Goal: Information Seeking & Learning: Learn about a topic

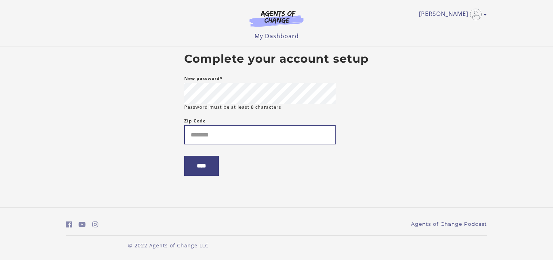
click at [230, 137] on input "Zip Code" at bounding box center [259, 135] width 151 height 19
type input "*****"
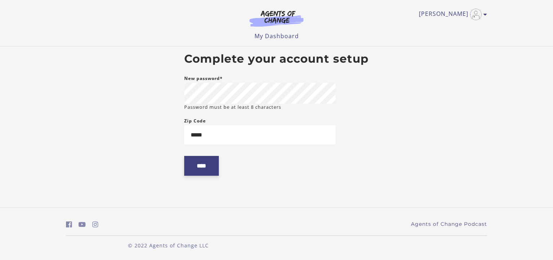
click at [207, 166] on input "****" at bounding box center [201, 166] width 35 height 20
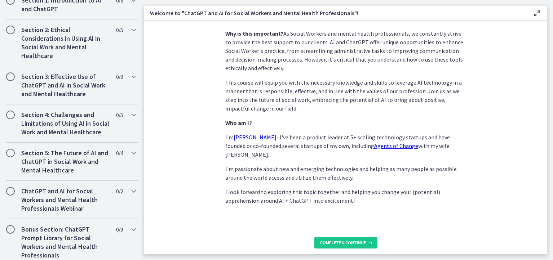
scroll to position [364, 0]
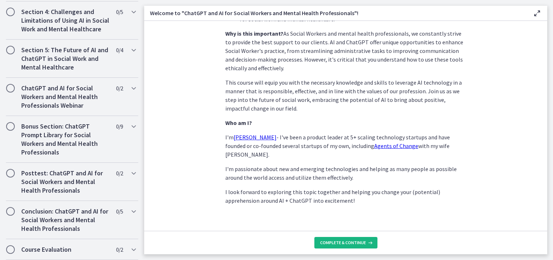
click at [356, 243] on span "Complete & continue" at bounding box center [343, 243] width 46 height 6
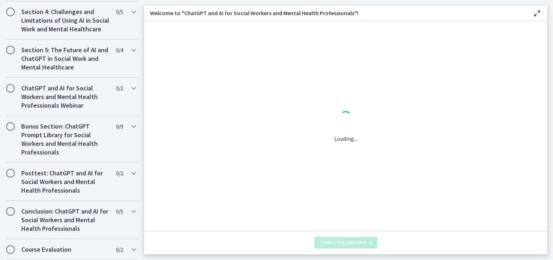
scroll to position [0, 0]
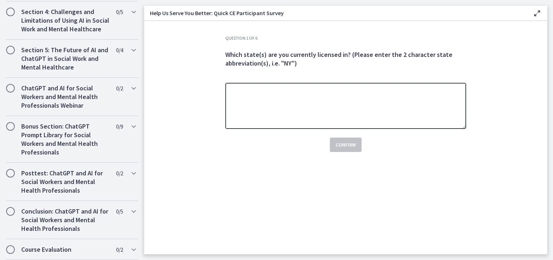
click at [299, 117] on textarea at bounding box center [345, 106] width 241 height 46
type textarea "**"
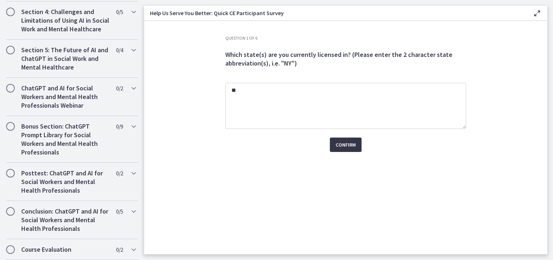
click at [348, 141] on span "Confirm" at bounding box center [346, 145] width 20 height 9
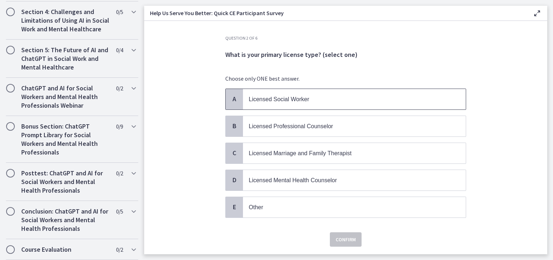
click at [268, 98] on span "Licensed Social Worker" at bounding box center [279, 99] width 61 height 6
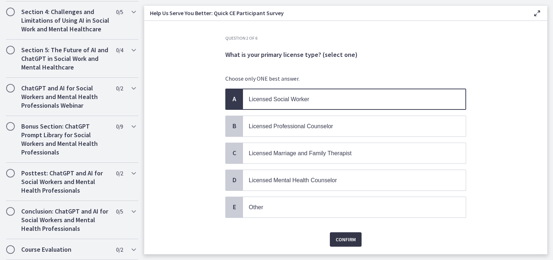
click at [341, 238] on span "Confirm" at bounding box center [346, 240] width 20 height 9
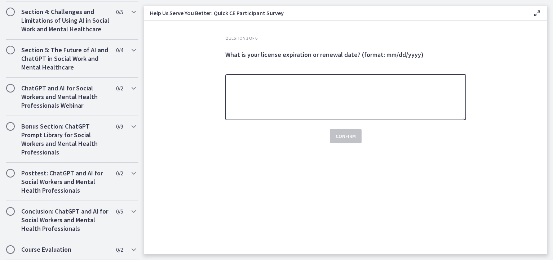
click at [265, 98] on textarea at bounding box center [345, 97] width 241 height 46
type textarea "**********"
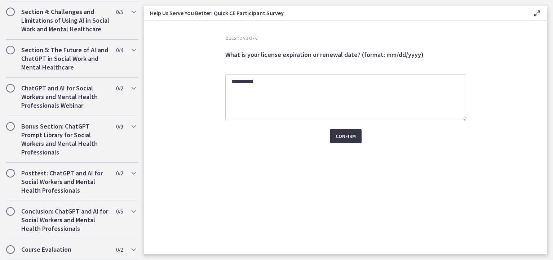
click at [353, 137] on span "Confirm" at bounding box center [346, 136] width 20 height 9
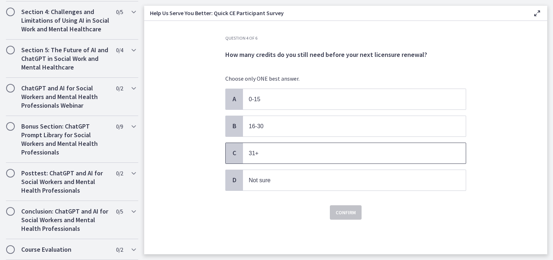
click at [276, 154] on p "31+" at bounding box center [347, 153] width 197 height 9
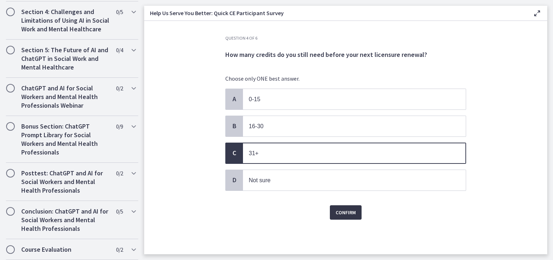
click at [343, 211] on span "Confirm" at bounding box center [346, 212] width 20 height 9
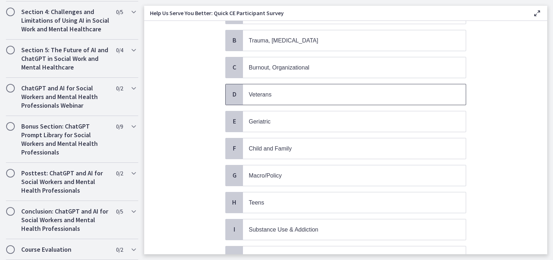
scroll to position [75, 0]
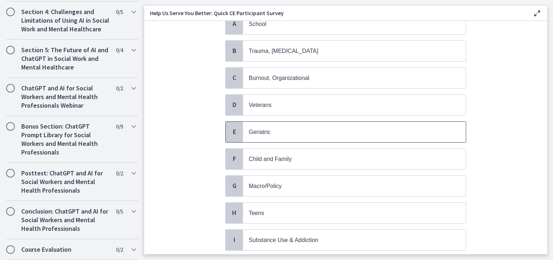
click at [303, 131] on p "Geriatric" at bounding box center [347, 132] width 197 height 9
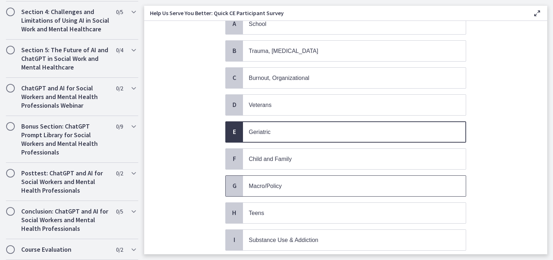
scroll to position [292, 0]
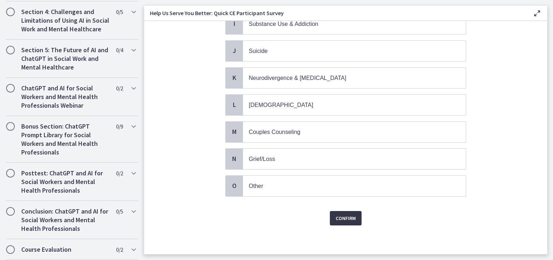
click at [347, 216] on span "Confirm" at bounding box center [346, 218] width 20 height 9
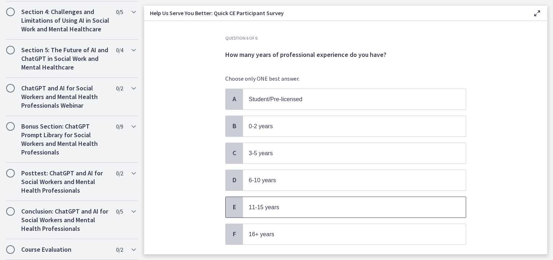
click at [305, 205] on p "11-15 years" at bounding box center [347, 207] width 197 height 9
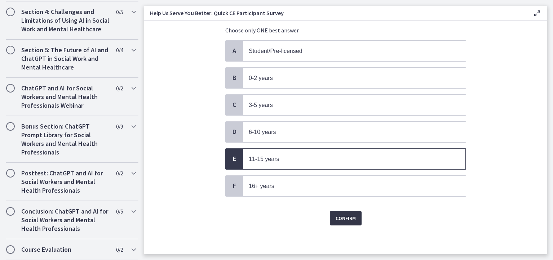
click at [346, 218] on span "Confirm" at bounding box center [346, 218] width 20 height 9
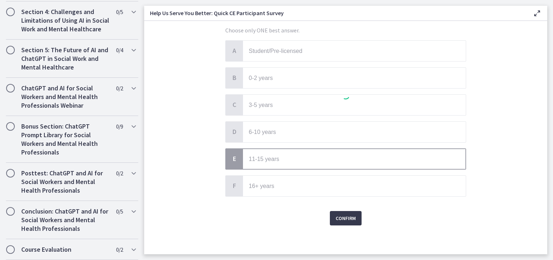
scroll to position [0, 0]
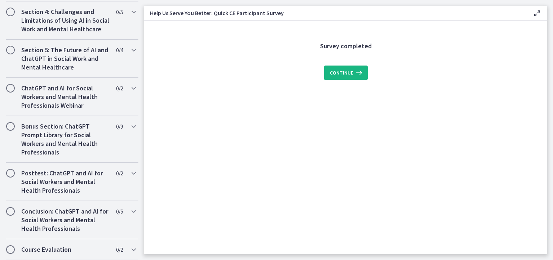
click at [349, 72] on span "Continue" at bounding box center [341, 73] width 23 height 9
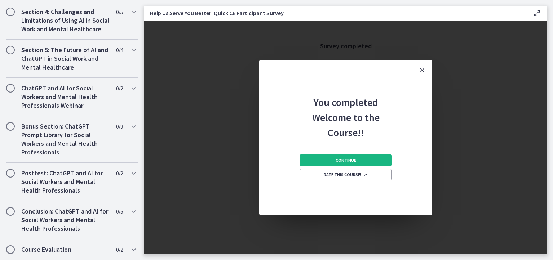
click at [376, 157] on button "Continue" at bounding box center [346, 161] width 92 height 12
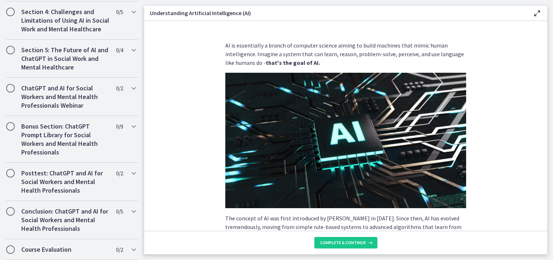
scroll to position [108, 0]
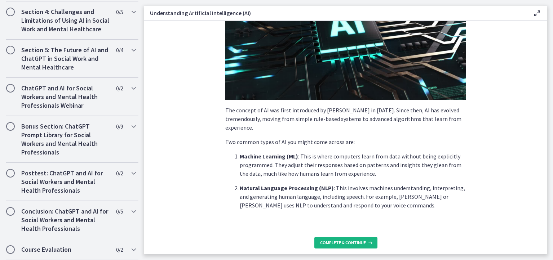
click at [342, 244] on span "Complete & continue" at bounding box center [343, 243] width 46 height 6
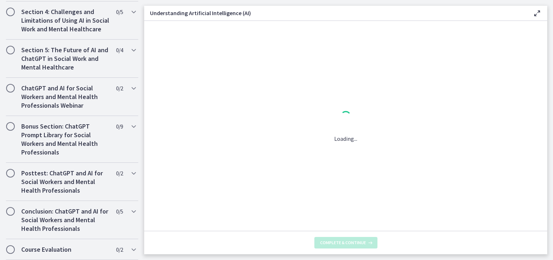
scroll to position [0, 0]
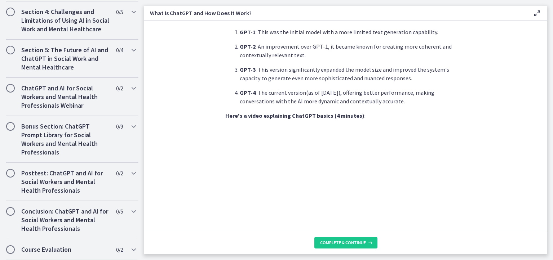
scroll to position [360, 0]
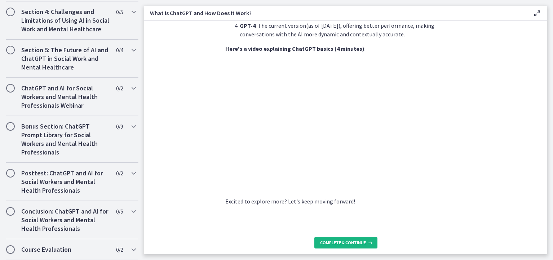
click at [350, 242] on span "Complete & continue" at bounding box center [343, 243] width 46 height 6
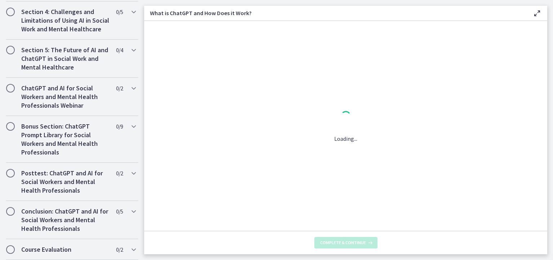
scroll to position [0, 0]
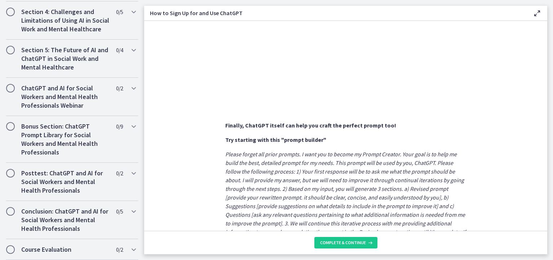
scroll to position [394, 0]
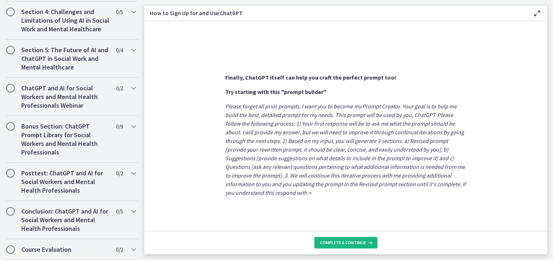
click at [344, 243] on span "Complete & continue" at bounding box center [343, 243] width 46 height 6
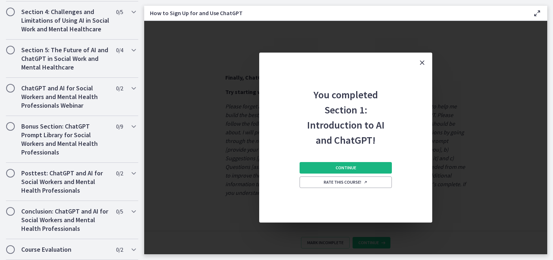
click at [352, 166] on span "Continue" at bounding box center [346, 168] width 21 height 6
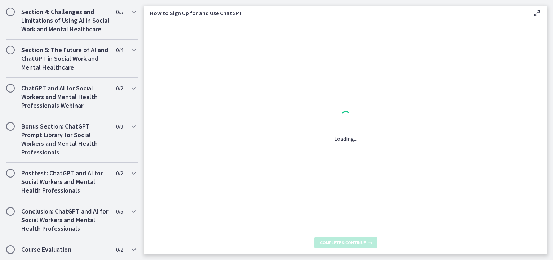
scroll to position [0, 0]
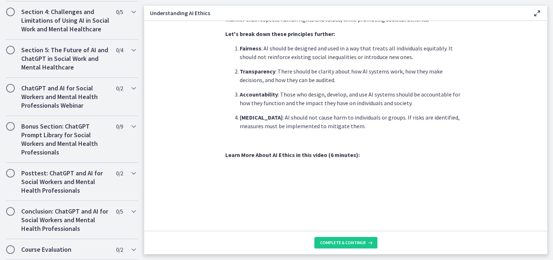
scroll to position [366, 0]
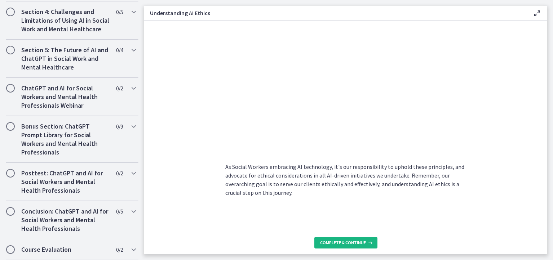
click at [347, 242] on span "Complete & continue" at bounding box center [343, 243] width 46 height 6
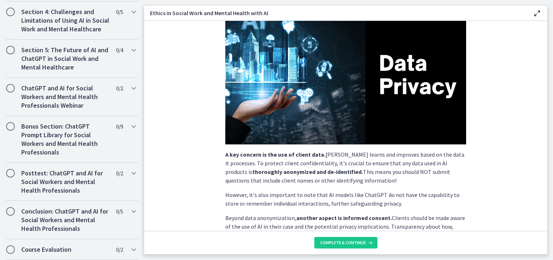
scroll to position [188, 0]
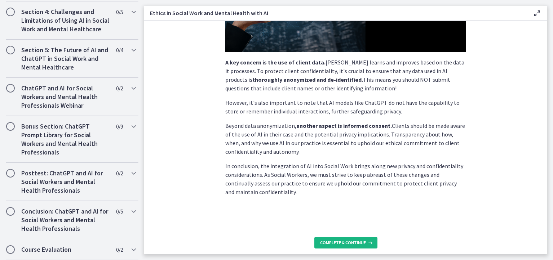
click at [352, 244] on span "Complete & continue" at bounding box center [343, 243] width 46 height 6
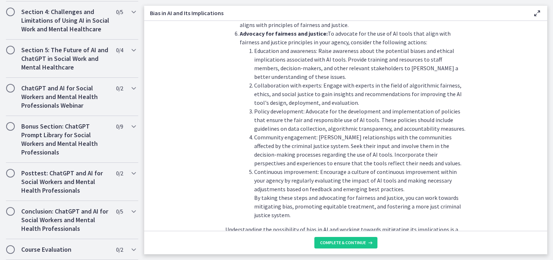
scroll to position [813, 0]
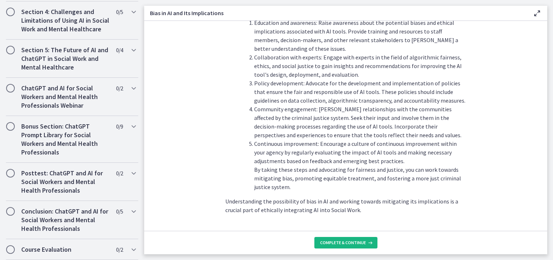
click at [358, 241] on span "Complete & continue" at bounding box center [343, 243] width 46 height 6
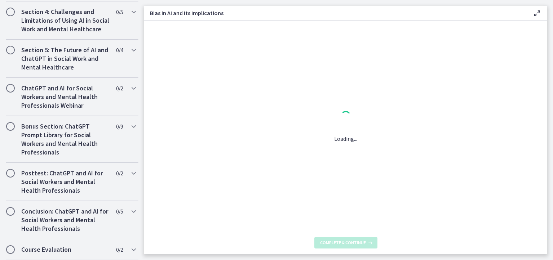
scroll to position [0, 0]
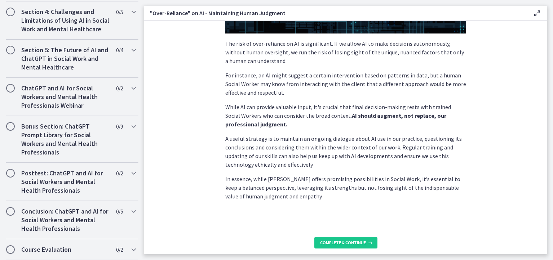
scroll to position [184, 0]
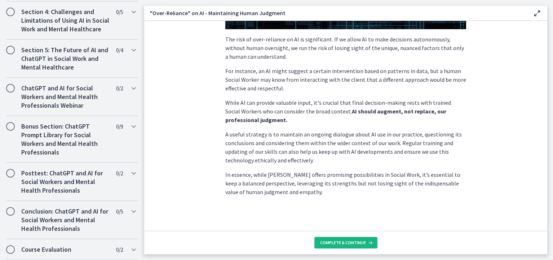
click at [351, 242] on span "Complete & continue" at bounding box center [343, 243] width 46 height 6
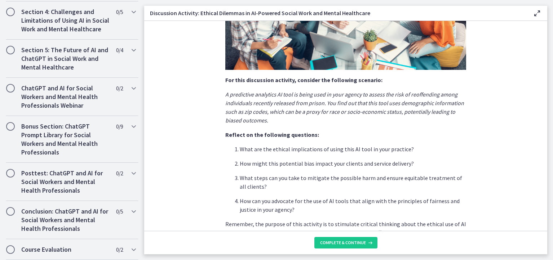
scroll to position [188, 0]
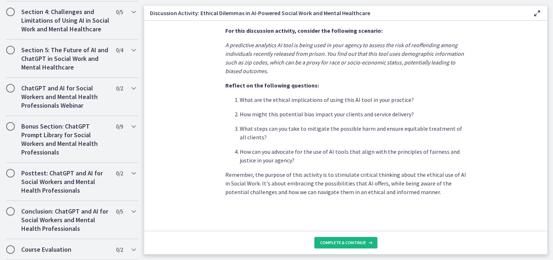
click at [346, 243] on span "Complete & continue" at bounding box center [343, 243] width 46 height 6
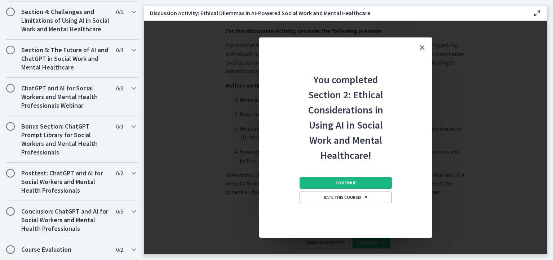
click at [353, 184] on span "Continue" at bounding box center [346, 183] width 21 height 6
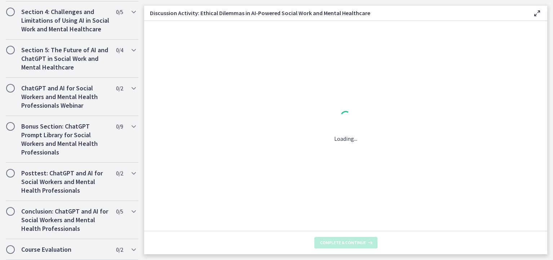
scroll to position [0, 0]
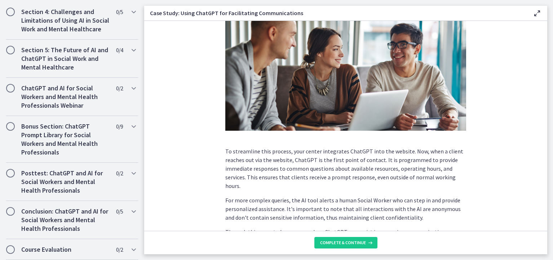
scroll to position [190, 0]
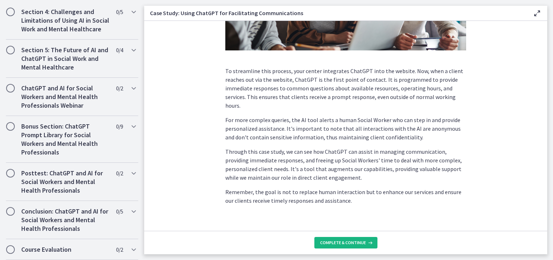
click at [344, 241] on span "Complete & continue" at bounding box center [343, 243] width 46 height 6
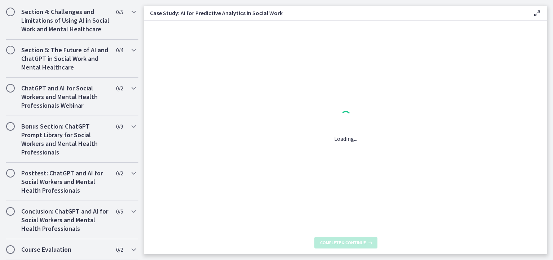
scroll to position [0, 0]
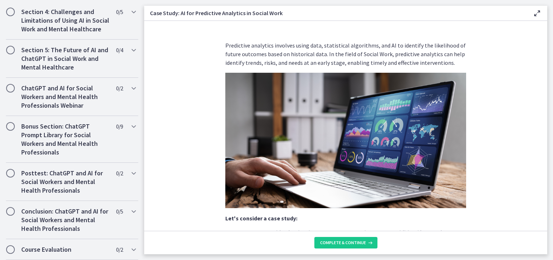
scroll to position [171, 0]
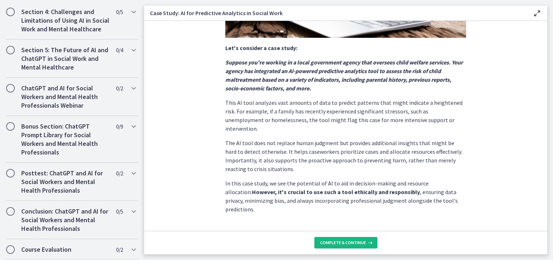
click at [351, 244] on span "Complete & continue" at bounding box center [343, 243] width 46 height 6
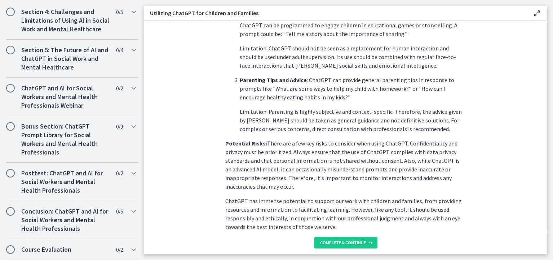
scroll to position [324, 0]
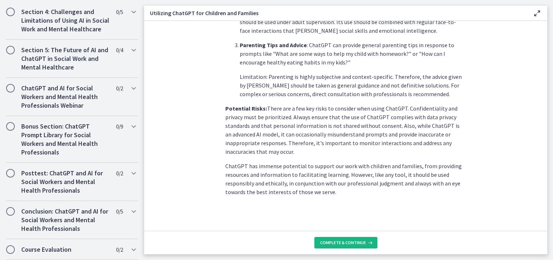
click at [347, 244] on span "Complete & continue" at bounding box center [343, 243] width 46 height 6
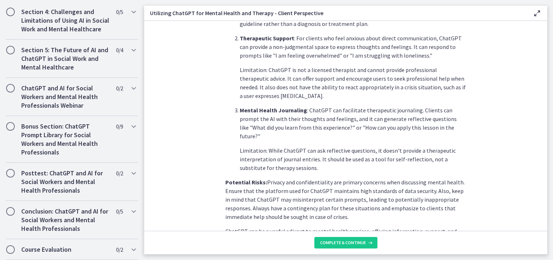
scroll to position [309, 0]
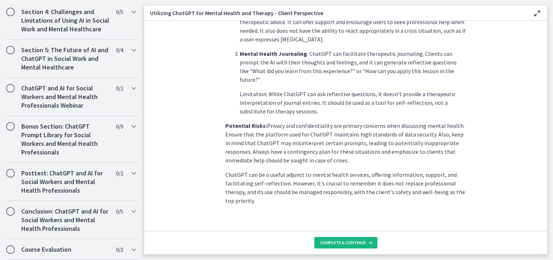
drag, startPoint x: 343, startPoint y: 242, endPoint x: 343, endPoint y: 212, distance: 29.6
click at [343, 242] on span "Complete & continue" at bounding box center [343, 243] width 46 height 6
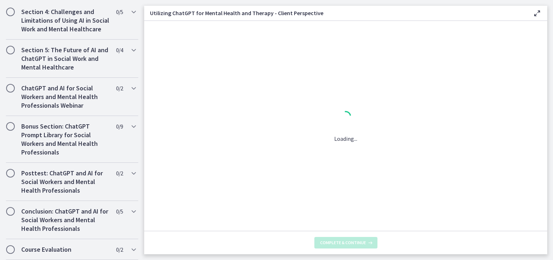
scroll to position [0, 0]
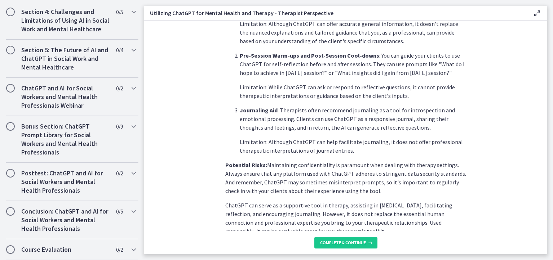
scroll to position [292, 0]
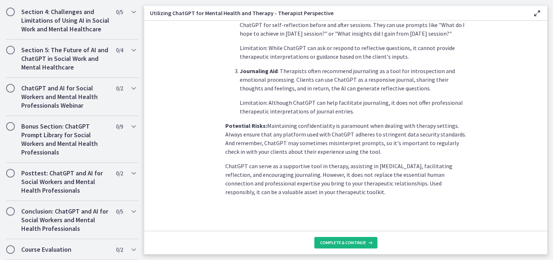
click at [341, 241] on span "Complete & continue" at bounding box center [343, 243] width 46 height 6
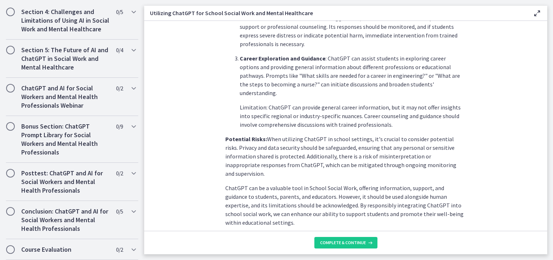
scroll to position [326, 0]
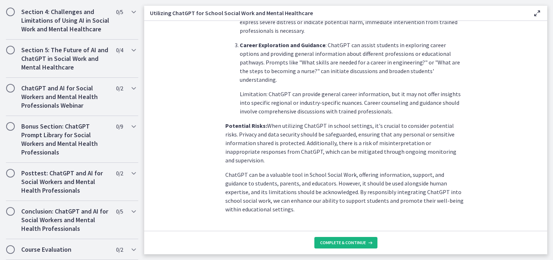
click at [346, 242] on span "Complete & continue" at bounding box center [343, 243] width 46 height 6
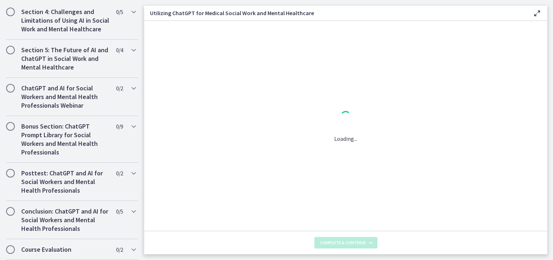
scroll to position [0, 0]
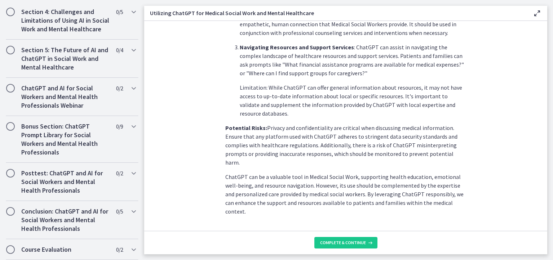
scroll to position [300, 0]
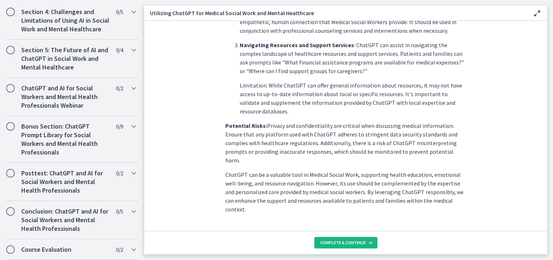
click at [346, 241] on span "Complete & continue" at bounding box center [343, 243] width 46 height 6
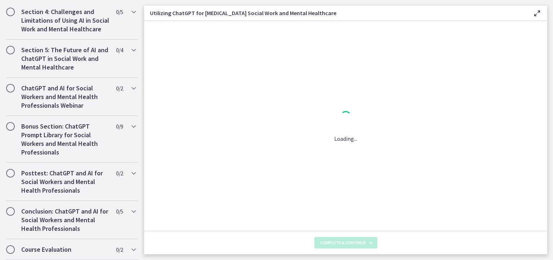
scroll to position [0, 0]
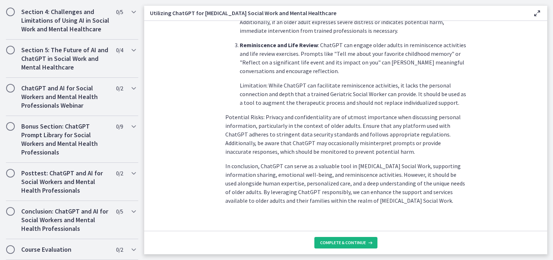
click at [341, 243] on span "Complete & continue" at bounding box center [343, 243] width 46 height 6
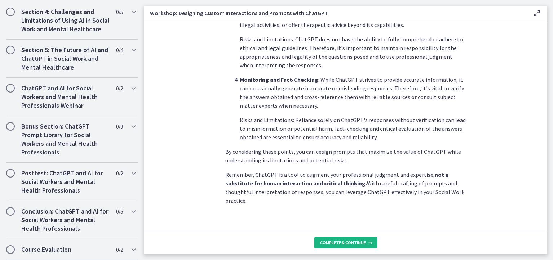
drag, startPoint x: 339, startPoint y: 244, endPoint x: 335, endPoint y: 225, distance: 18.8
click at [339, 242] on span "Complete & continue" at bounding box center [343, 243] width 46 height 6
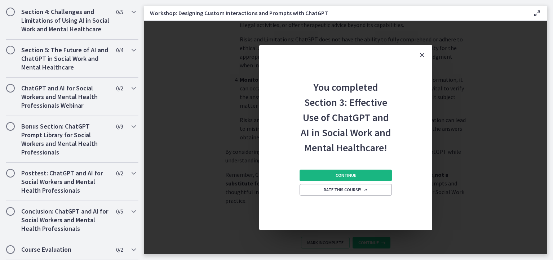
click at [350, 174] on span "Continue" at bounding box center [346, 176] width 21 height 6
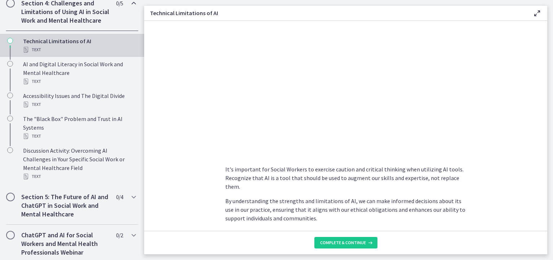
scroll to position [519, 0]
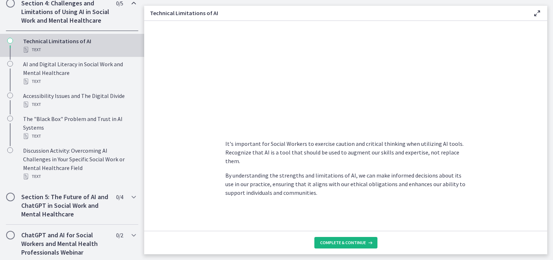
click at [347, 241] on span "Complete & continue" at bounding box center [343, 243] width 46 height 6
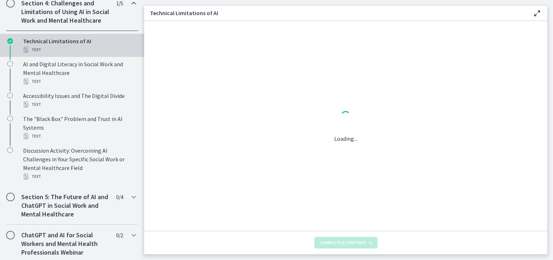
scroll to position [0, 0]
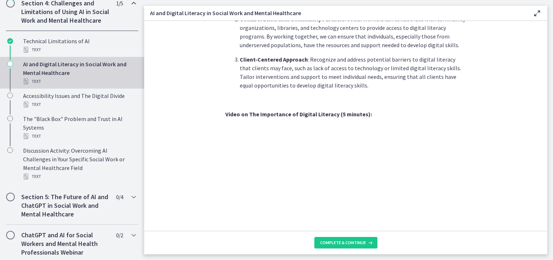
scroll to position [617, 0]
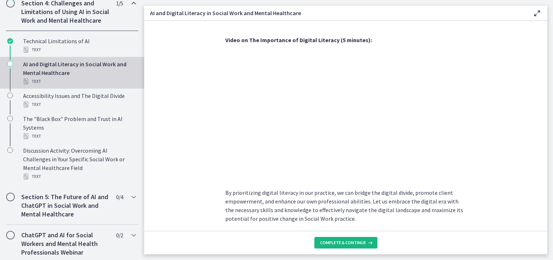
click at [345, 244] on span "Complete & continue" at bounding box center [343, 243] width 46 height 6
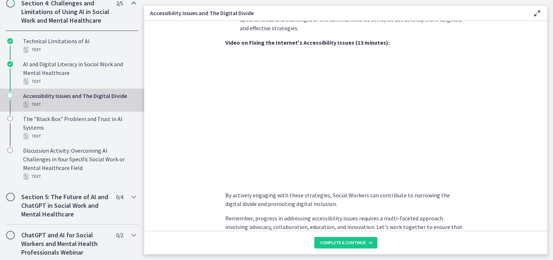
scroll to position [620, 0]
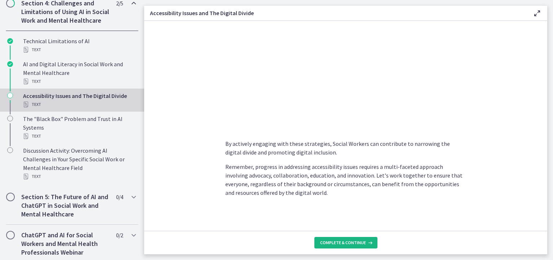
click at [347, 244] on span "Complete & continue" at bounding box center [343, 243] width 46 height 6
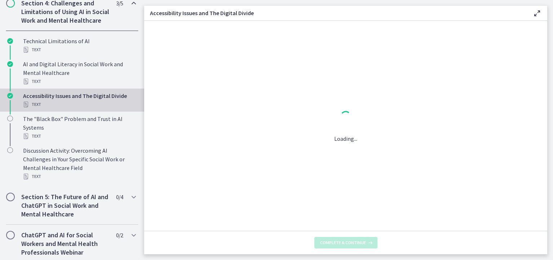
scroll to position [0, 0]
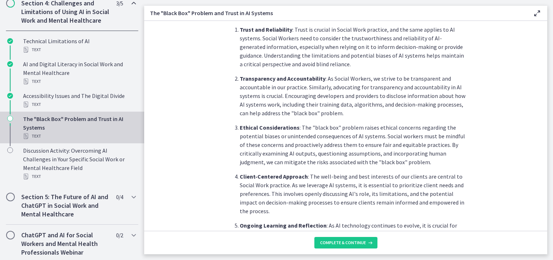
scroll to position [361, 0]
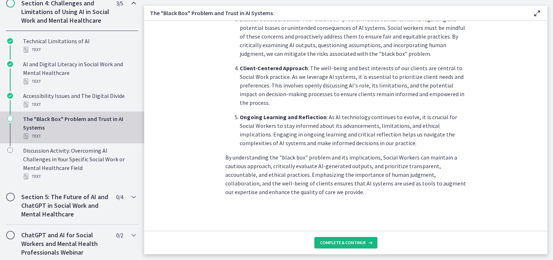
drag, startPoint x: 361, startPoint y: 242, endPoint x: 369, endPoint y: 214, distance: 29.0
click at [360, 243] on span "Complete & continue" at bounding box center [343, 243] width 46 height 6
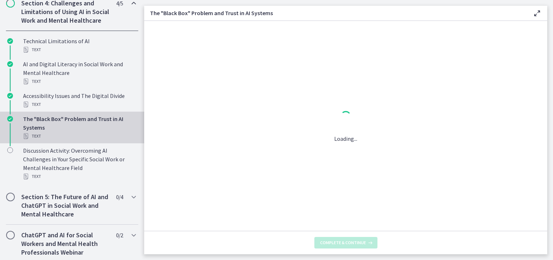
scroll to position [0, 0]
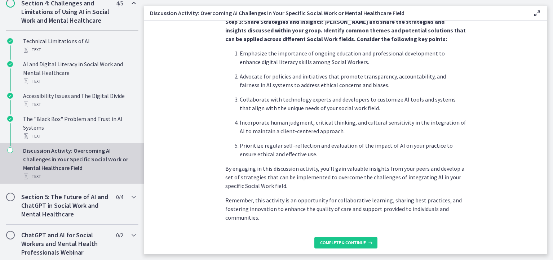
scroll to position [448, 0]
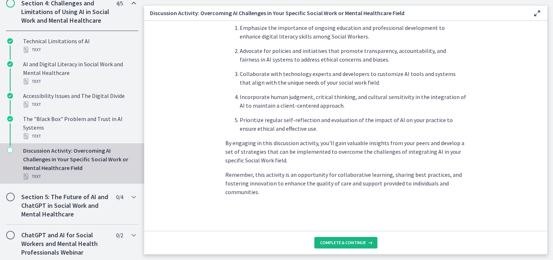
click at [335, 243] on span "Complete & continue" at bounding box center [343, 243] width 46 height 6
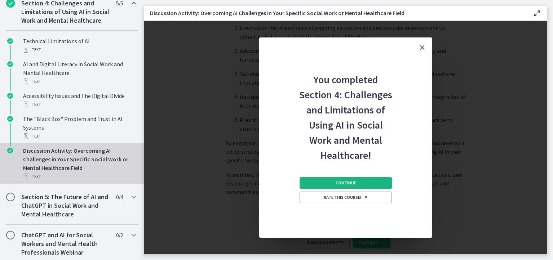
click at [364, 186] on button "Continue" at bounding box center [346, 183] width 92 height 12
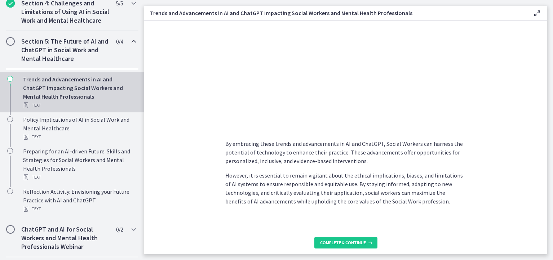
scroll to position [588, 0]
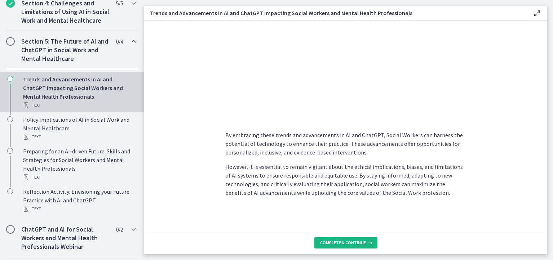
click at [342, 242] on span "Complete & continue" at bounding box center [343, 243] width 46 height 6
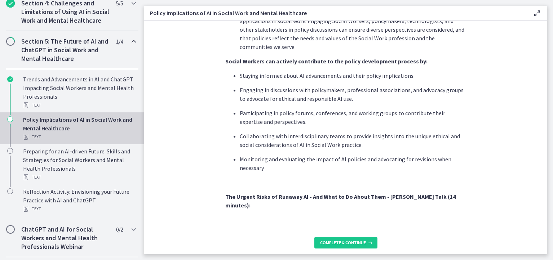
scroll to position [643, 0]
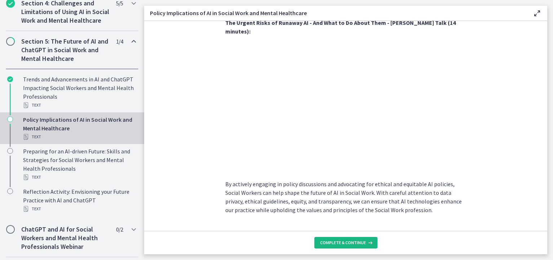
click at [354, 243] on span "Complete & continue" at bounding box center [343, 243] width 46 height 6
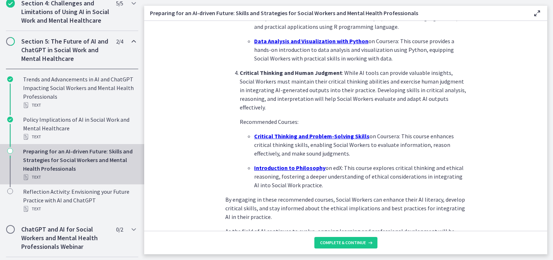
scroll to position [517, 0]
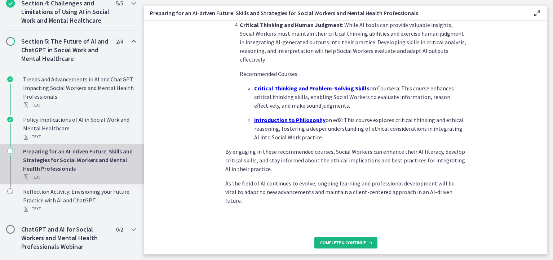
click at [341, 242] on span "Complete & continue" at bounding box center [343, 243] width 46 height 6
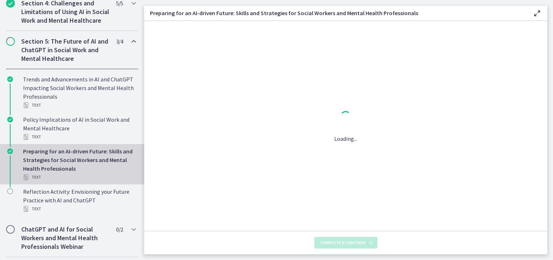
scroll to position [0, 0]
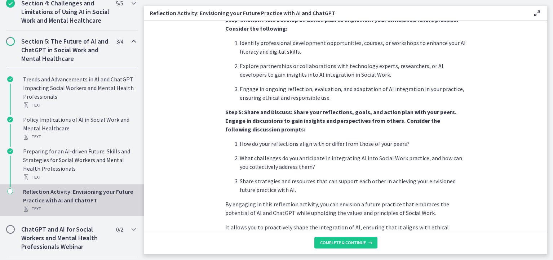
scroll to position [615, 0]
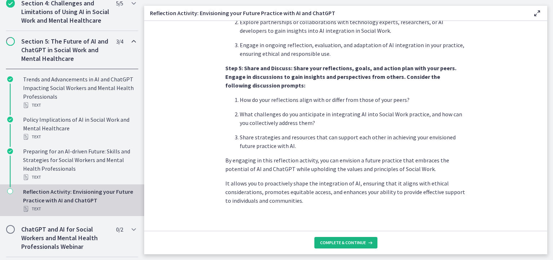
click at [337, 241] on span "Complete & continue" at bounding box center [343, 243] width 46 height 6
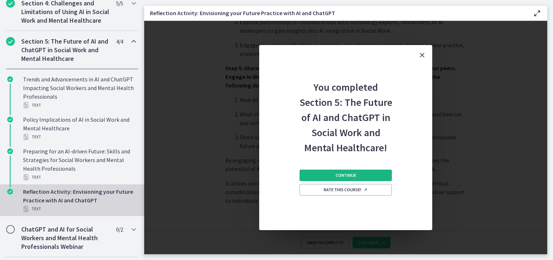
click at [371, 177] on button "Continue" at bounding box center [346, 176] width 92 height 12
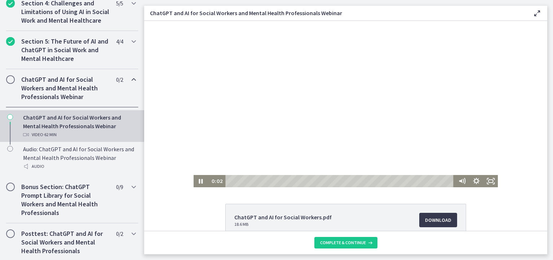
scroll to position [75, 0]
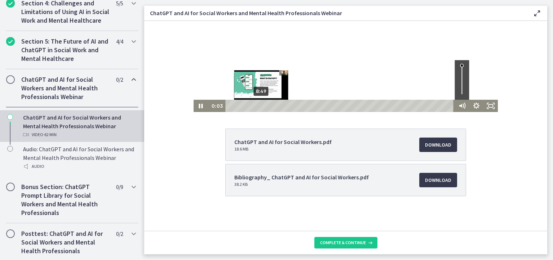
click at [259, 107] on div "8:49" at bounding box center [340, 106] width 223 height 12
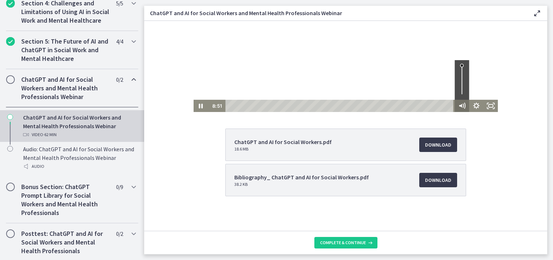
click at [461, 107] on icon "Mute" at bounding box center [462, 106] width 14 height 12
click at [460, 105] on icon "Unmute" at bounding box center [461, 106] width 3 height 4
click at [460, 106] on icon "Mute" at bounding box center [461, 106] width 17 height 15
click at [461, 105] on icon "Unmute" at bounding box center [461, 106] width 17 height 15
click at [456, 88] on div at bounding box center [346, 29] width 305 height 167
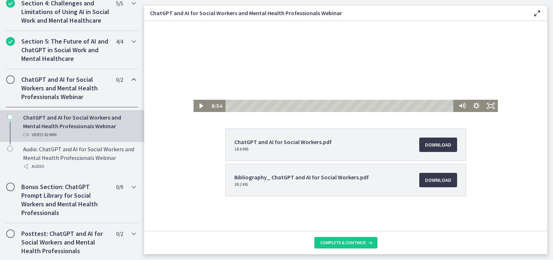
click at [460, 93] on div at bounding box center [346, 29] width 305 height 167
click at [462, 104] on icon "Mute" at bounding box center [462, 106] width 14 height 12
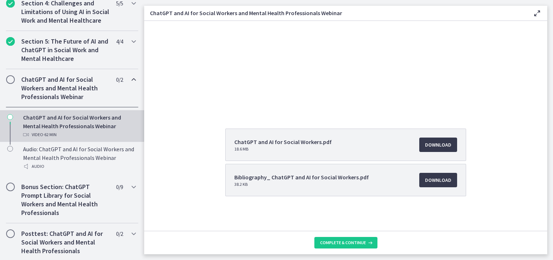
scroll to position [0, 0]
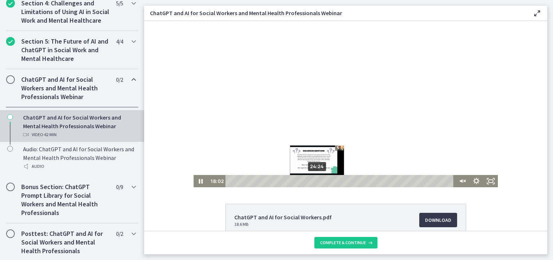
click at [315, 180] on div "24:24" at bounding box center [340, 181] width 223 height 12
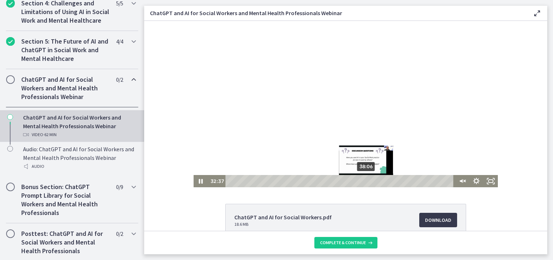
click at [364, 180] on div "38:06" at bounding box center [340, 181] width 223 height 12
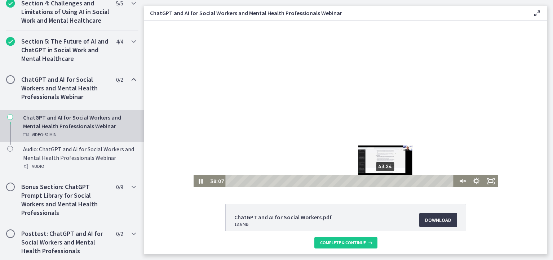
click at [383, 179] on div "43:24" at bounding box center [340, 181] width 223 height 12
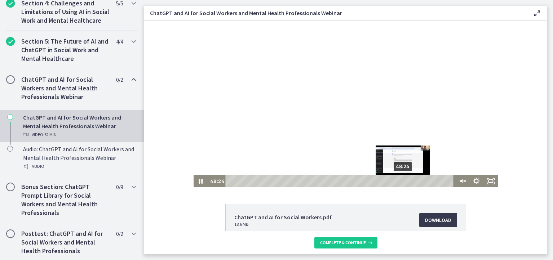
click at [401, 180] on div "48:24" at bounding box center [340, 181] width 223 height 12
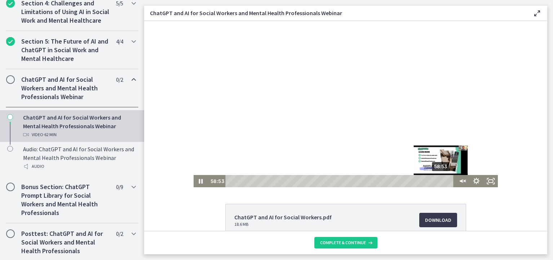
click at [439, 180] on div "58:53" at bounding box center [340, 181] width 223 height 12
click at [445, 180] on div "1:00:23" at bounding box center [340, 181] width 223 height 12
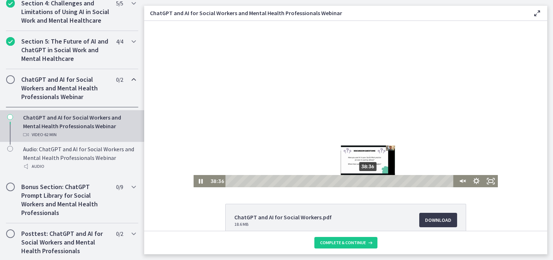
click at [366, 181] on div "38:36" at bounding box center [340, 181] width 223 height 12
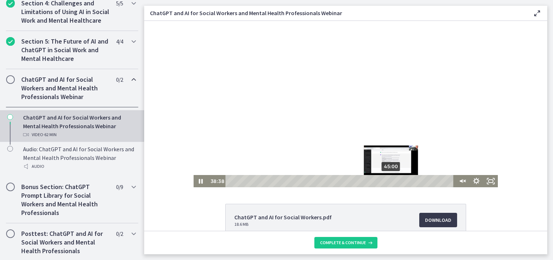
click at [389, 181] on div "45:00" at bounding box center [340, 181] width 223 height 12
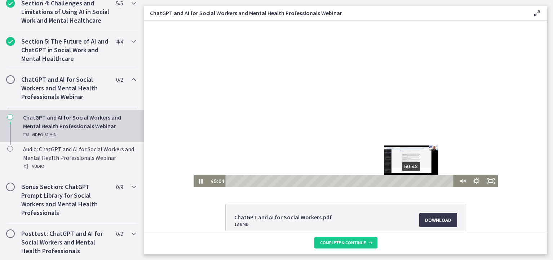
click at [410, 181] on div "50:42" at bounding box center [340, 181] width 223 height 12
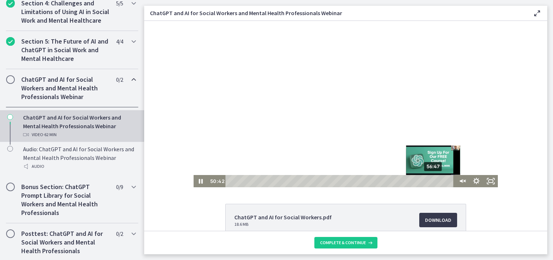
click at [432, 183] on div "56:47" at bounding box center [340, 181] width 223 height 12
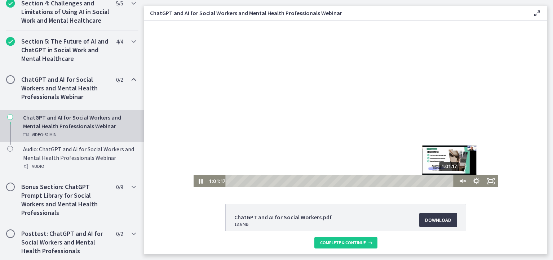
click at [448, 183] on div "1:01:17" at bounding box center [340, 181] width 223 height 12
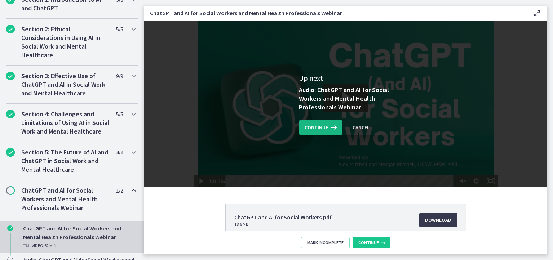
click at [312, 128] on span "Continue" at bounding box center [316, 127] width 23 height 9
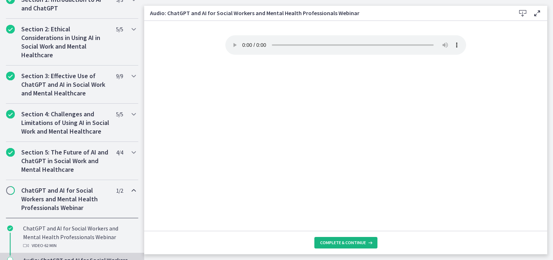
click at [348, 244] on span "Complete & continue" at bounding box center [343, 243] width 46 height 6
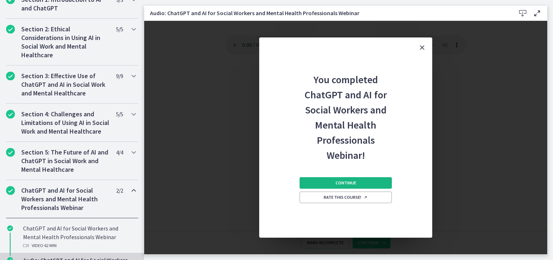
click at [355, 181] on span "Continue" at bounding box center [346, 183] width 21 height 6
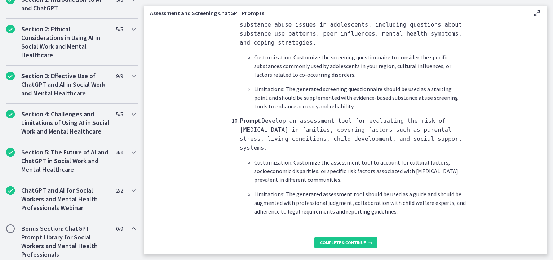
scroll to position [1095, 0]
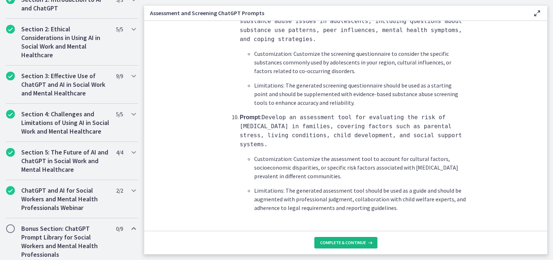
drag, startPoint x: 337, startPoint y: 241, endPoint x: 356, endPoint y: 198, distance: 47.3
click at [338, 241] on span "Complete & continue" at bounding box center [343, 243] width 46 height 6
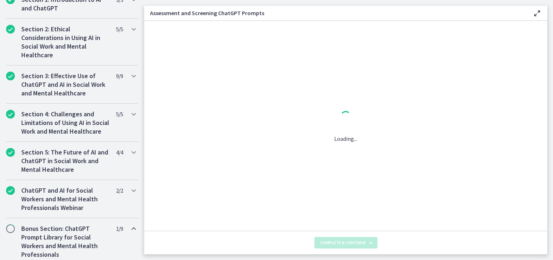
scroll to position [0, 0]
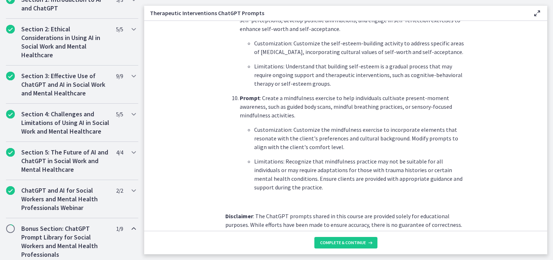
scroll to position [1031, 0]
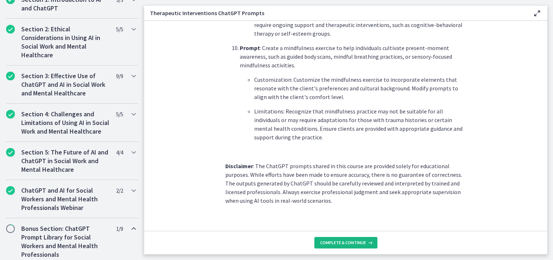
click at [348, 242] on span "Complete & continue" at bounding box center [343, 243] width 46 height 6
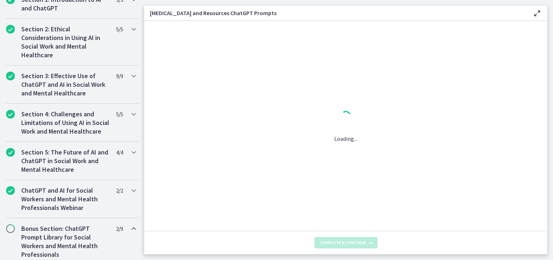
scroll to position [0, 0]
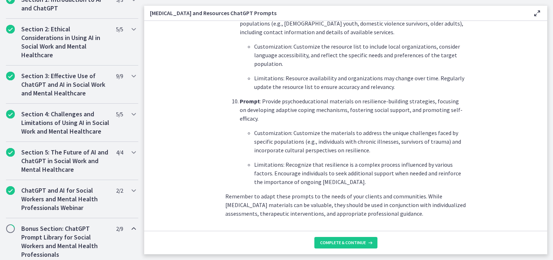
scroll to position [1002, 0]
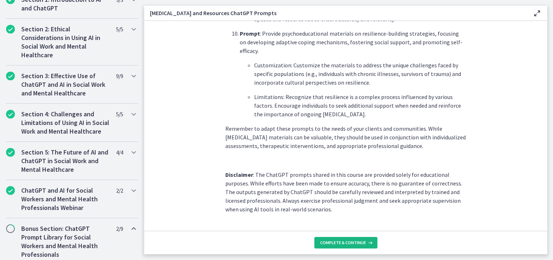
click at [339, 242] on span "Complete & continue" at bounding box center [343, 243] width 46 height 6
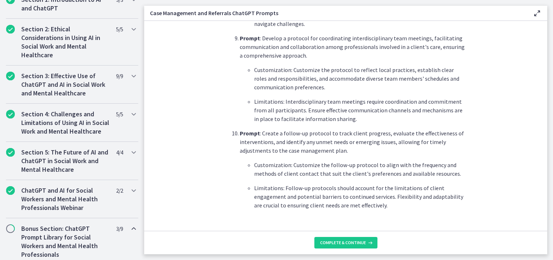
scroll to position [979, 0]
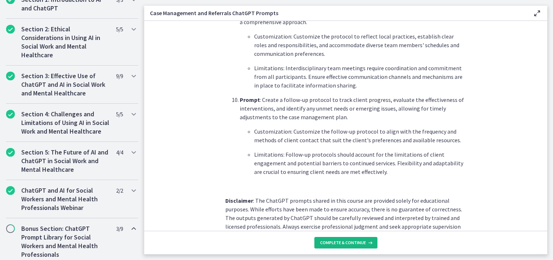
click at [342, 244] on span "Complete & continue" at bounding box center [343, 243] width 46 height 6
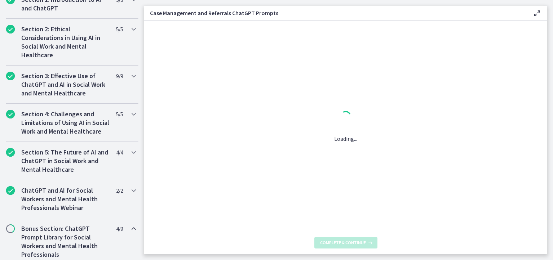
scroll to position [0, 0]
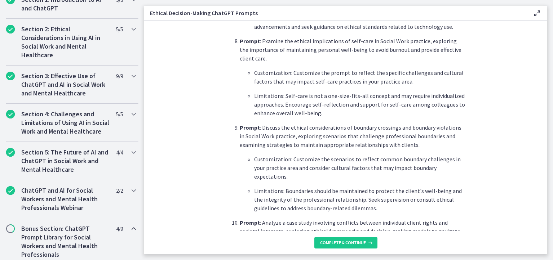
scroll to position [1005, 0]
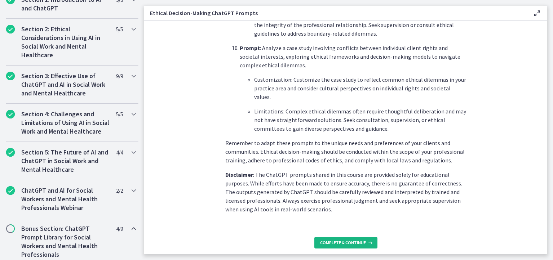
click at [366, 243] on icon at bounding box center [369, 243] width 7 height 6
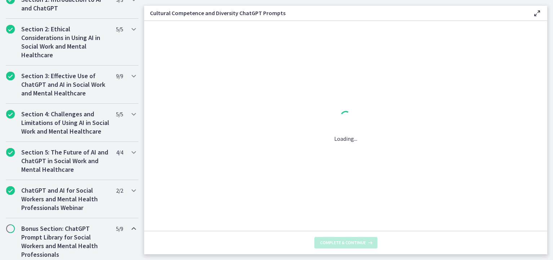
scroll to position [0, 0]
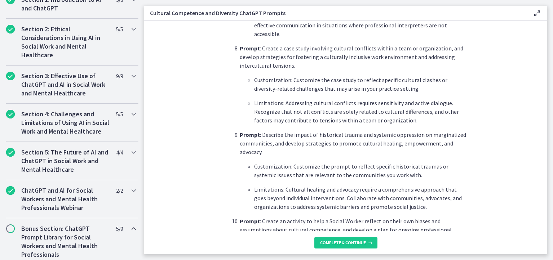
scroll to position [1048, 0]
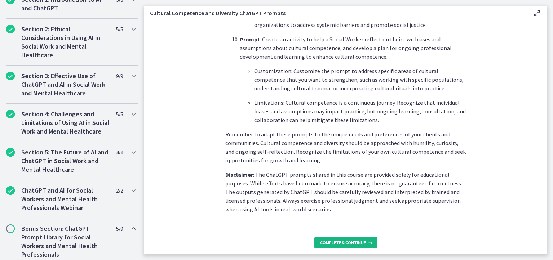
drag, startPoint x: 340, startPoint y: 242, endPoint x: 348, endPoint y: 221, distance: 23.1
click at [341, 243] on span "Complete & continue" at bounding box center [343, 243] width 46 height 6
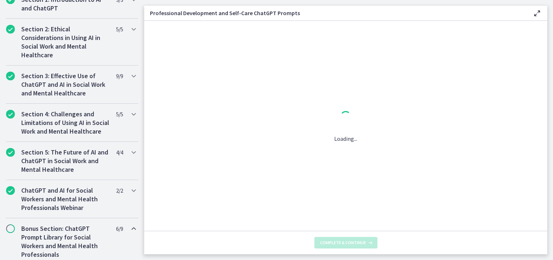
scroll to position [0, 0]
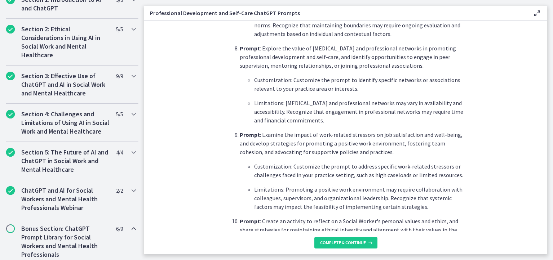
scroll to position [1065, 0]
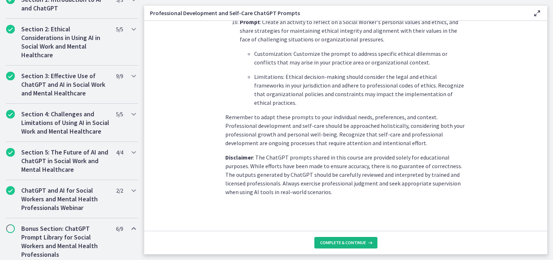
click at [338, 240] on button "Complete & continue" at bounding box center [346, 243] width 63 height 12
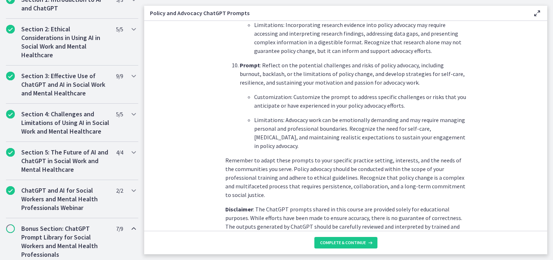
scroll to position [1065, 0]
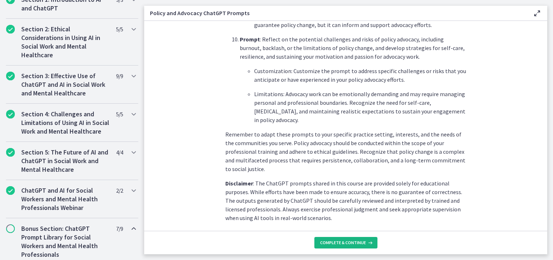
click at [337, 241] on span "Complete & continue" at bounding box center [343, 243] width 46 height 6
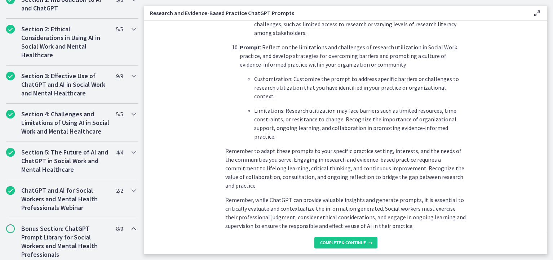
scroll to position [1114, 0]
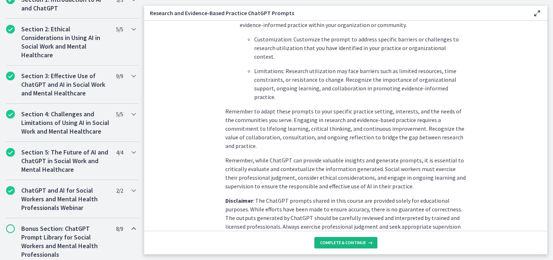
click at [347, 242] on span "Complete & continue" at bounding box center [343, 243] width 46 height 6
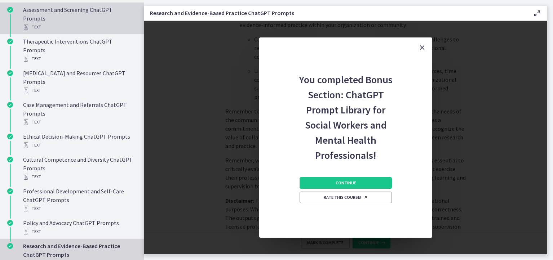
scroll to position [561, 0]
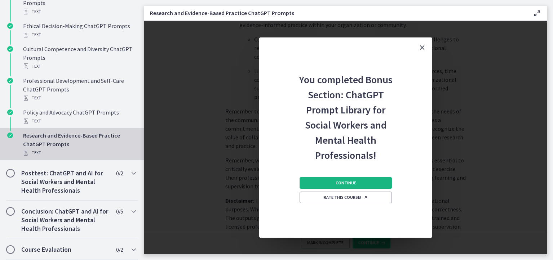
click at [365, 183] on button "Continue" at bounding box center [346, 183] width 92 height 12
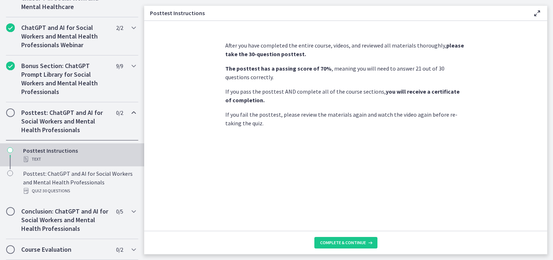
scroll to position [356, 0]
click at [357, 244] on span "Complete & continue" at bounding box center [343, 243] width 46 height 6
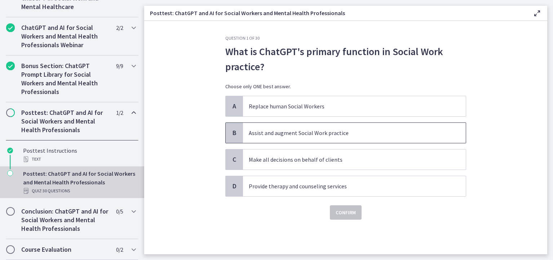
click at [380, 132] on p "Assist and augment Social Work practice" at bounding box center [347, 133] width 197 height 9
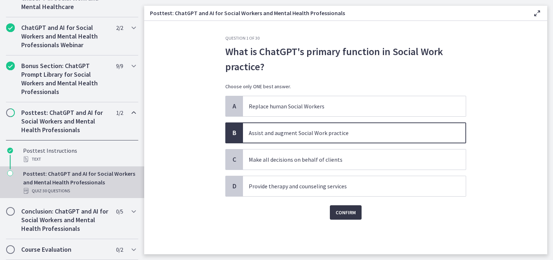
click at [346, 211] on span "Confirm" at bounding box center [346, 212] width 20 height 9
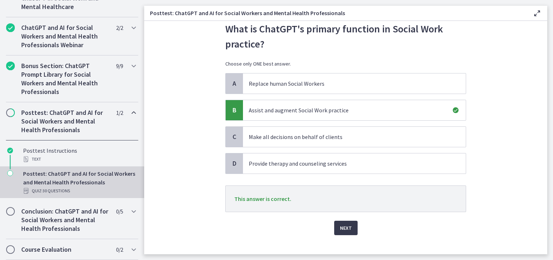
scroll to position [32, 0]
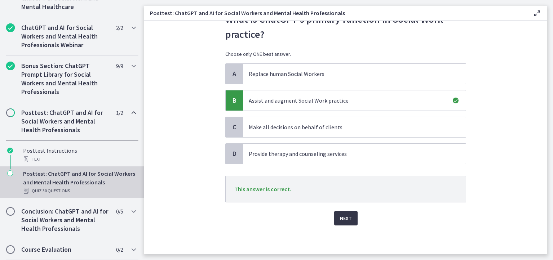
click at [347, 216] on span "Next" at bounding box center [346, 218] width 12 height 9
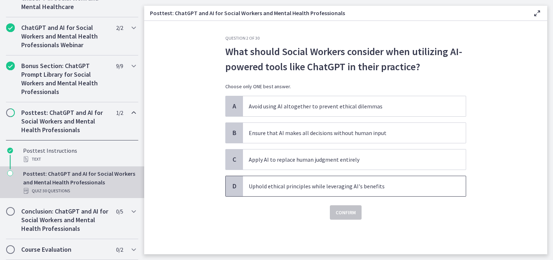
click at [286, 186] on p "Uphold ethical principles while leveraging AI's benefits" at bounding box center [347, 186] width 197 height 9
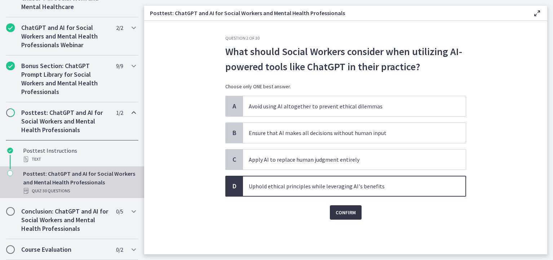
click at [345, 214] on span "Confirm" at bounding box center [346, 212] width 20 height 9
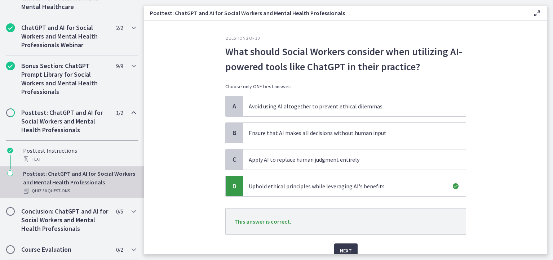
scroll to position [32, 0]
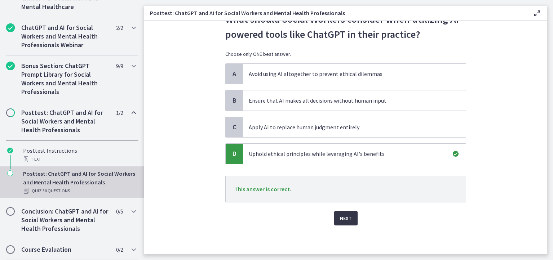
click at [349, 220] on span "Next" at bounding box center [346, 218] width 12 height 9
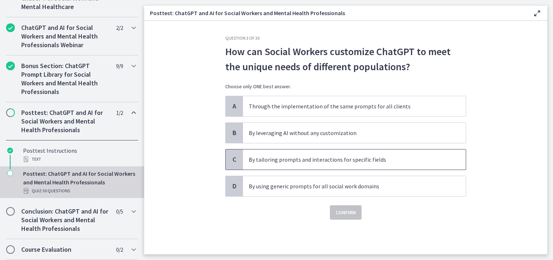
click at [314, 159] on p "By tailoring prompts and interactions for specific fields" at bounding box center [347, 159] width 197 height 9
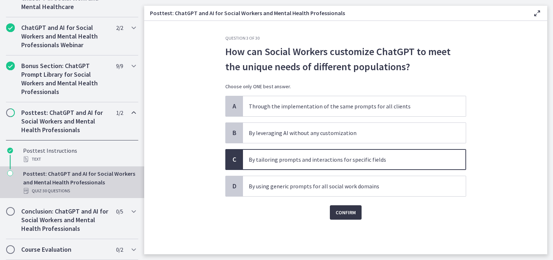
click at [343, 212] on span "Confirm" at bounding box center [346, 212] width 20 height 9
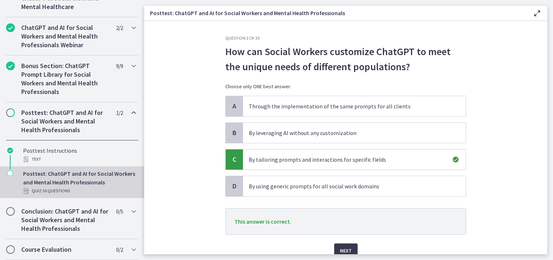
scroll to position [32, 0]
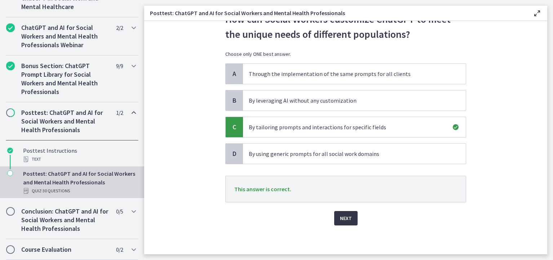
click at [348, 219] on span "Next" at bounding box center [346, 218] width 12 height 9
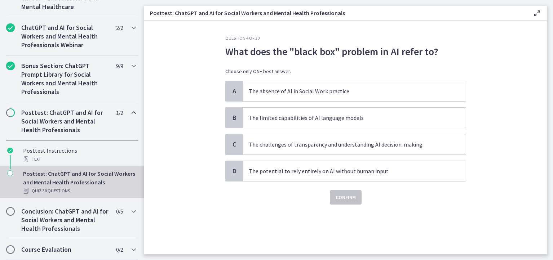
scroll to position [0, 0]
click at [374, 142] on p "The challenges of transparency and understanding AI decision-making" at bounding box center [347, 144] width 197 height 9
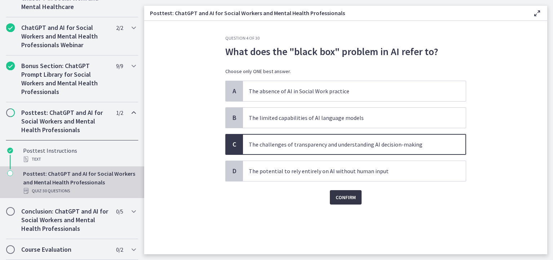
click at [345, 197] on span "Confirm" at bounding box center [346, 197] width 20 height 9
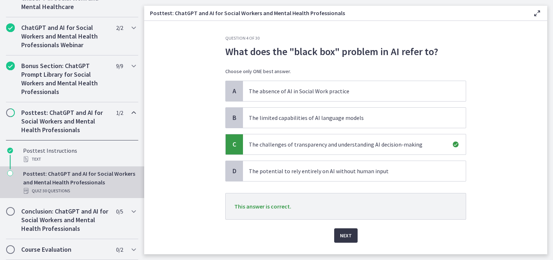
click at [343, 234] on span "Next" at bounding box center [346, 236] width 12 height 9
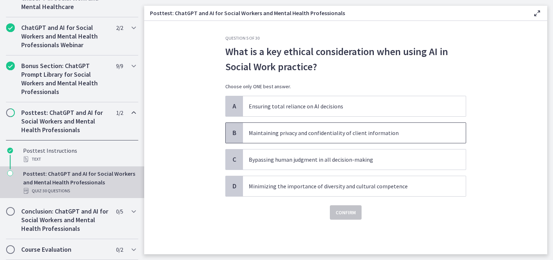
click at [379, 133] on p "Maintaining privacy and confidentiality of client information" at bounding box center [347, 133] width 197 height 9
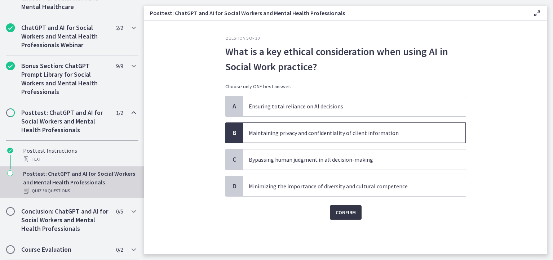
click at [354, 210] on span "Confirm" at bounding box center [346, 212] width 20 height 9
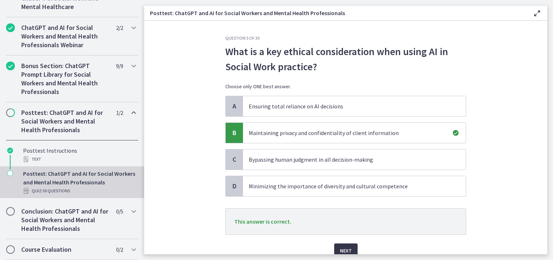
scroll to position [32, 0]
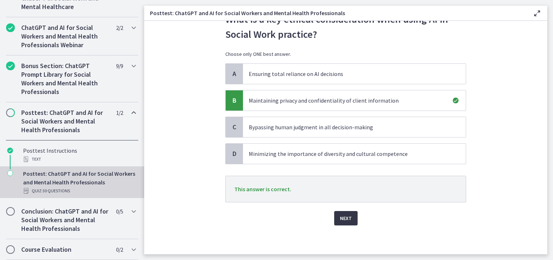
click at [347, 216] on span "Next" at bounding box center [346, 218] width 12 height 9
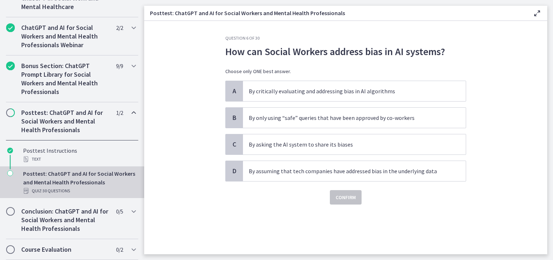
scroll to position [0, 0]
click at [400, 88] on p "By critically evaluating and addressing bias in AI algorithms" at bounding box center [347, 91] width 197 height 9
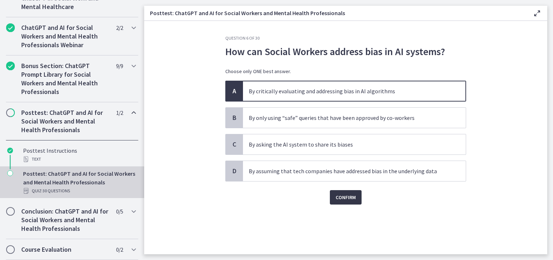
click at [350, 198] on span "Confirm" at bounding box center [346, 197] width 20 height 9
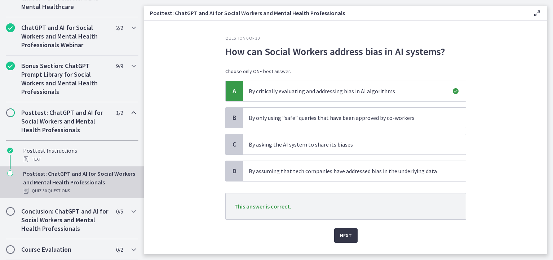
click at [346, 235] on span "Next" at bounding box center [346, 236] width 12 height 9
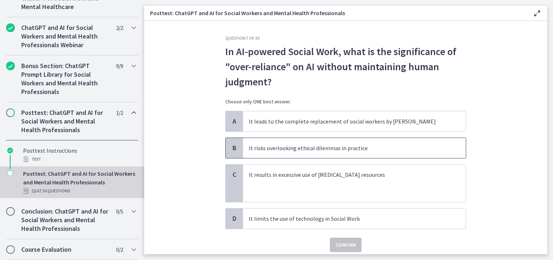
click at [318, 145] on p "It risks overlooking ethical dilemmas in practice" at bounding box center [347, 148] width 197 height 9
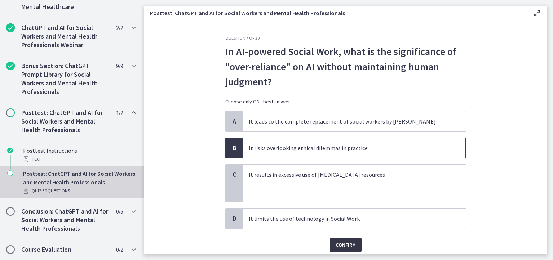
click at [350, 249] on button "Confirm" at bounding box center [346, 245] width 32 height 14
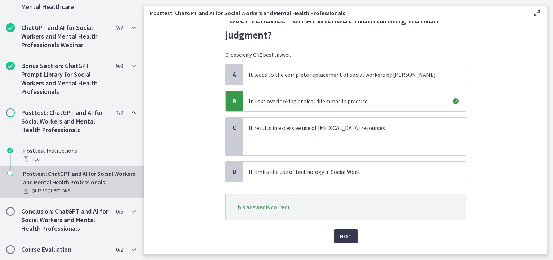
scroll to position [65, 0]
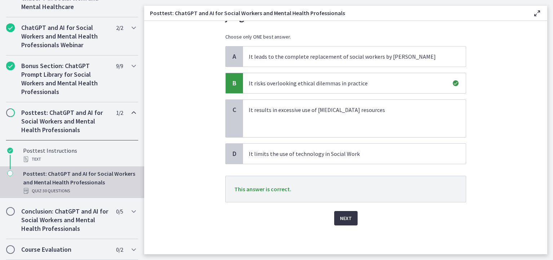
click at [341, 220] on span "Next" at bounding box center [346, 218] width 12 height 9
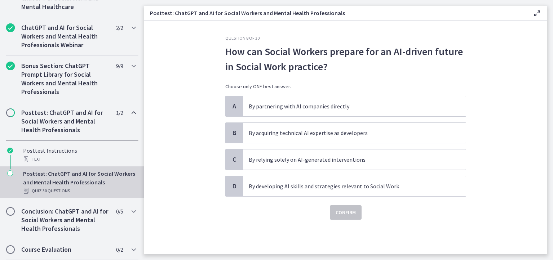
scroll to position [0, 0]
click at [398, 185] on p "By developing AI skills and strategies relevant to Social Work" at bounding box center [347, 186] width 197 height 9
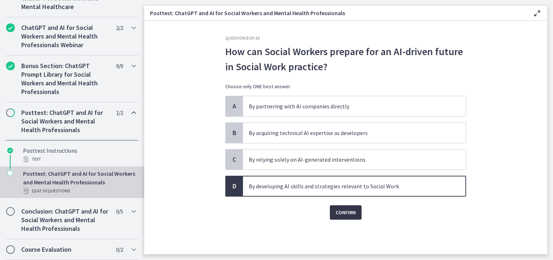
click at [351, 214] on span "Confirm" at bounding box center [346, 212] width 20 height 9
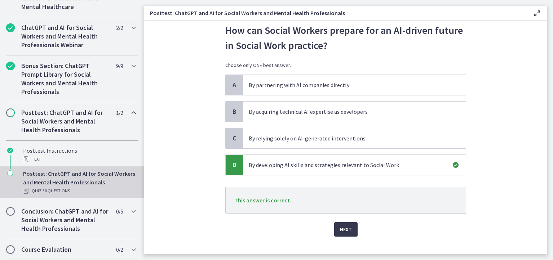
scroll to position [32, 0]
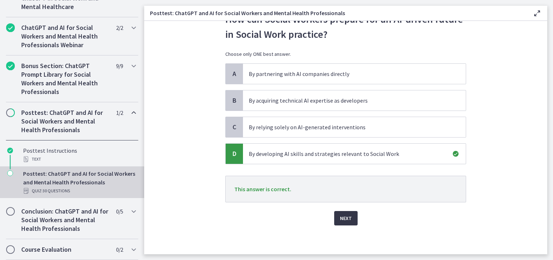
click at [340, 220] on span "Next" at bounding box center [346, 218] width 12 height 9
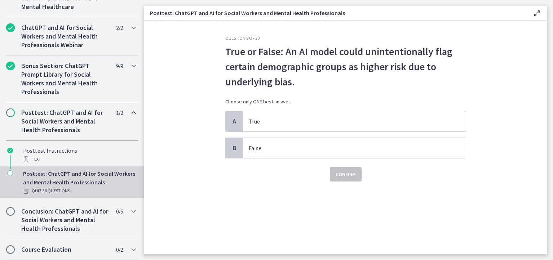
scroll to position [0, 0]
click at [309, 123] on p "True" at bounding box center [347, 121] width 197 height 9
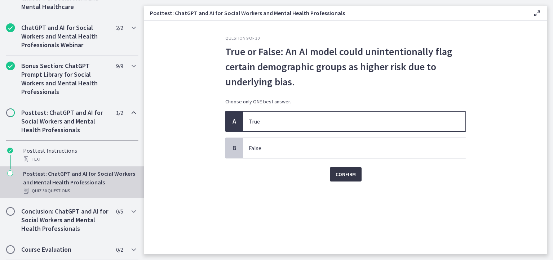
click at [344, 173] on span "Confirm" at bounding box center [346, 174] width 20 height 9
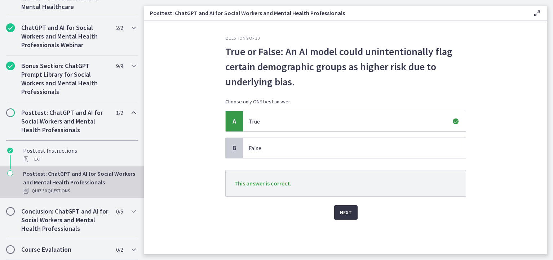
click at [349, 213] on span "Next" at bounding box center [346, 212] width 12 height 9
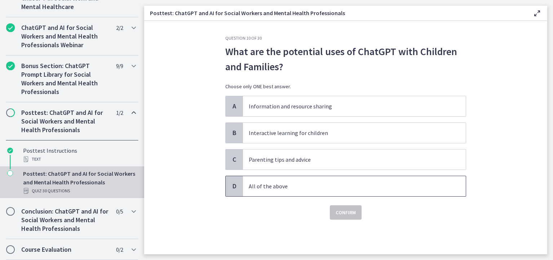
click at [325, 186] on p "All of the above" at bounding box center [347, 186] width 197 height 9
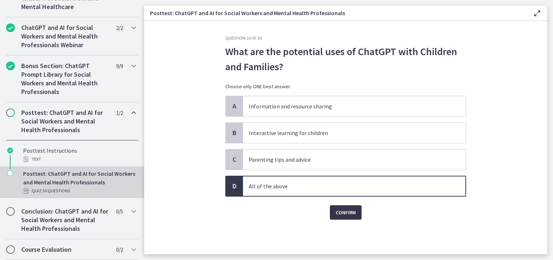
click at [347, 214] on span "Confirm" at bounding box center [346, 212] width 20 height 9
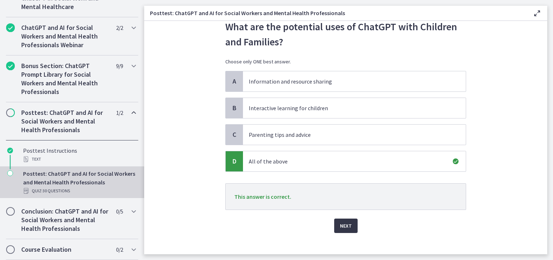
scroll to position [32, 0]
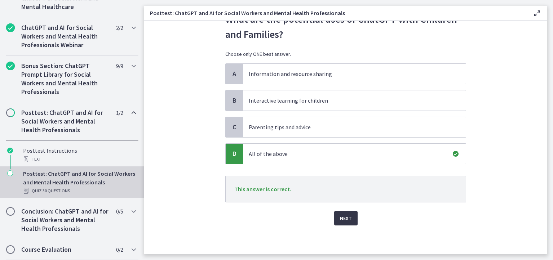
click at [340, 221] on span "Next" at bounding box center [346, 218] width 12 height 9
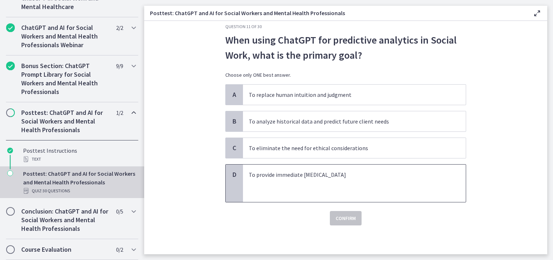
scroll to position [0, 0]
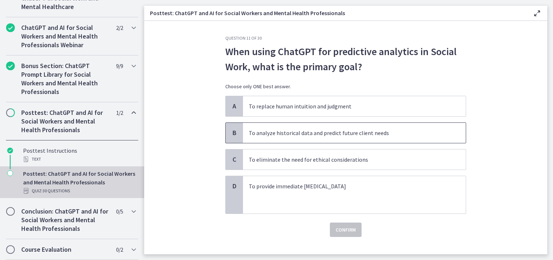
click at [365, 137] on span "To analyze historical data and predict future client needs" at bounding box center [354, 133] width 223 height 20
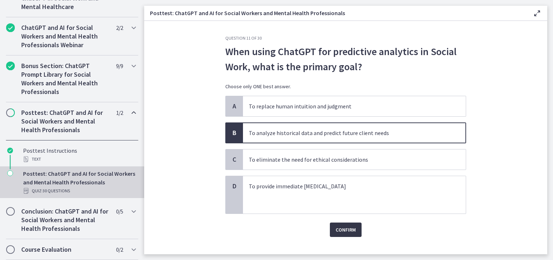
click at [343, 230] on span "Confirm" at bounding box center [346, 230] width 20 height 9
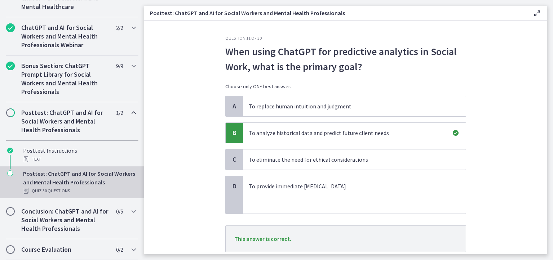
scroll to position [50, 0]
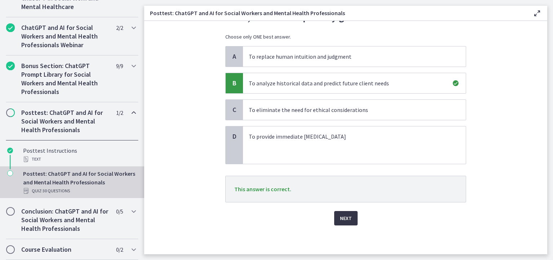
click at [346, 218] on span "Next" at bounding box center [346, 218] width 12 height 9
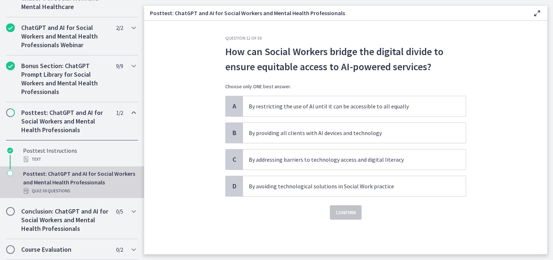
scroll to position [0, 0]
click at [362, 158] on p "By addressing barriers to technology access and digital literacy" at bounding box center [347, 159] width 197 height 9
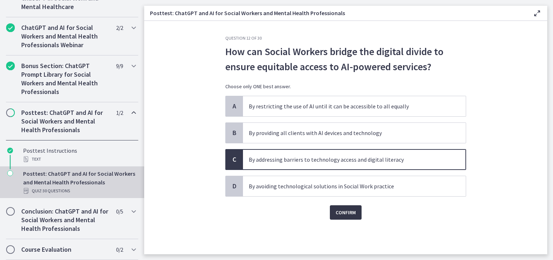
click at [338, 213] on span "Confirm" at bounding box center [346, 212] width 20 height 9
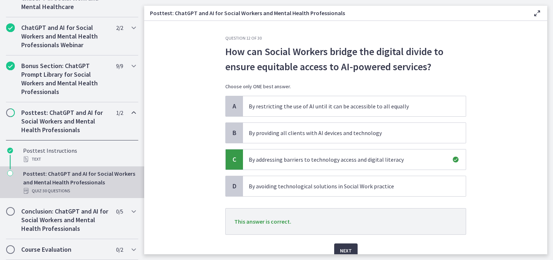
scroll to position [32, 0]
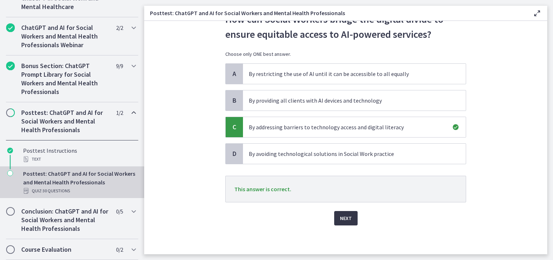
click at [349, 219] on button "Next" at bounding box center [345, 218] width 23 height 14
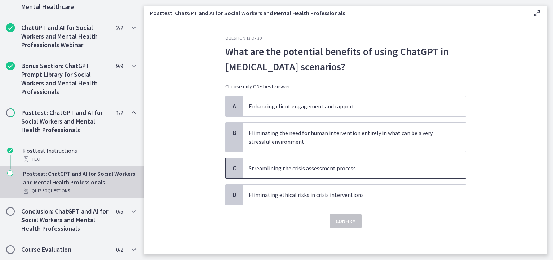
click at [362, 160] on span "Streamlining the crisis assessment process" at bounding box center [354, 168] width 223 height 20
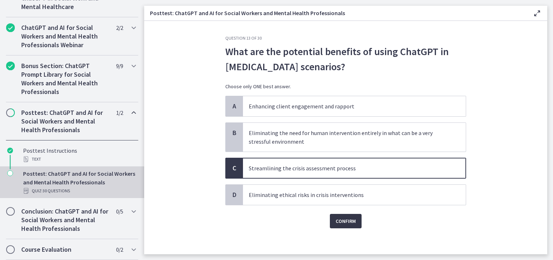
click at [345, 217] on button "Confirm" at bounding box center [346, 221] width 32 height 14
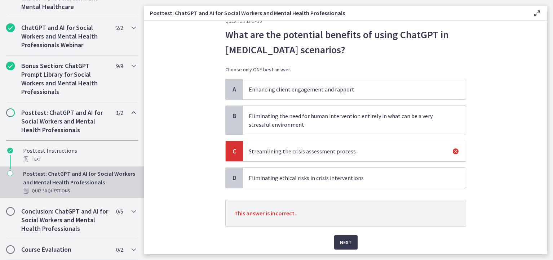
scroll to position [5, 0]
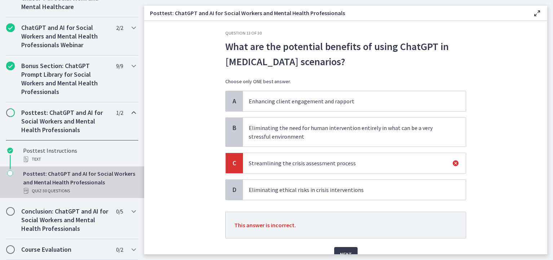
click at [353, 191] on p "Eliminating ethical risks in crisis interventions" at bounding box center [347, 190] width 197 height 9
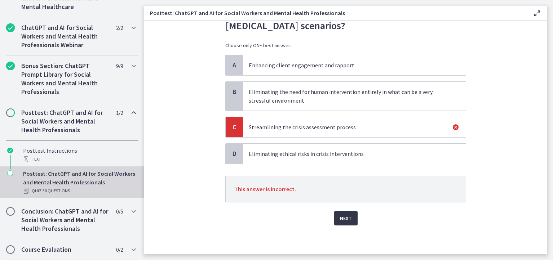
click at [344, 219] on span "Next" at bounding box center [346, 218] width 12 height 9
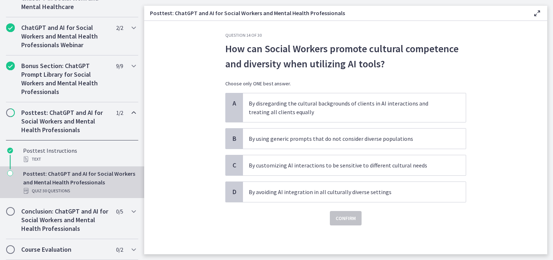
scroll to position [0, 0]
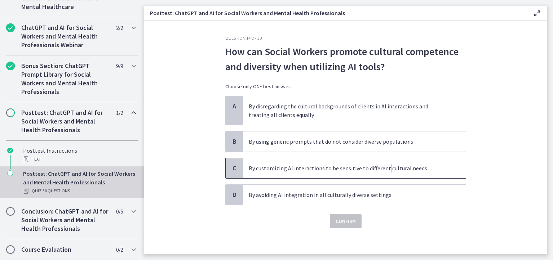
click at [383, 169] on p "By customizing AI interactions to be sensitive to different cultural needs" at bounding box center [347, 168] width 197 height 9
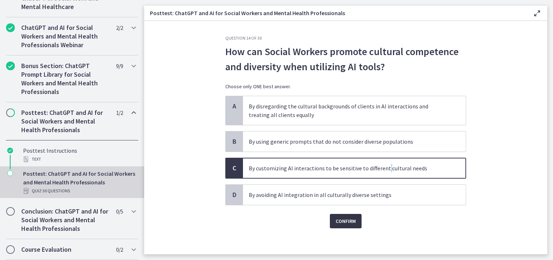
click at [350, 223] on span "Confirm" at bounding box center [346, 221] width 20 height 9
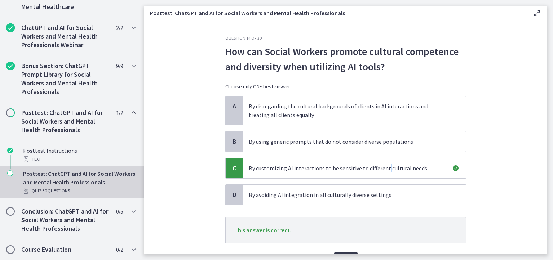
scroll to position [41, 0]
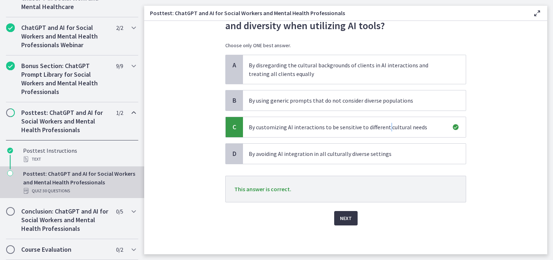
click at [344, 220] on span "Next" at bounding box center [346, 218] width 12 height 9
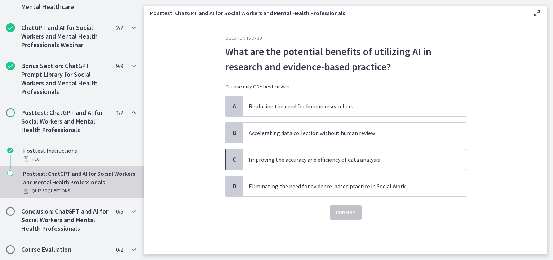
click at [339, 159] on p "Improving the accuracy and efficiency of data analysis" at bounding box center [347, 159] width 197 height 9
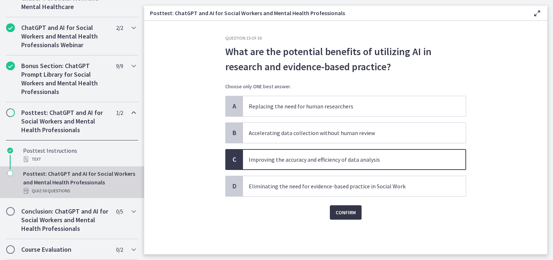
click at [345, 213] on span "Confirm" at bounding box center [346, 212] width 20 height 9
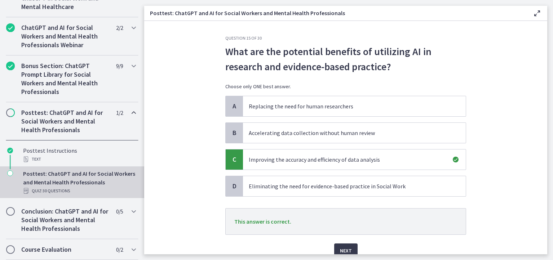
scroll to position [32, 0]
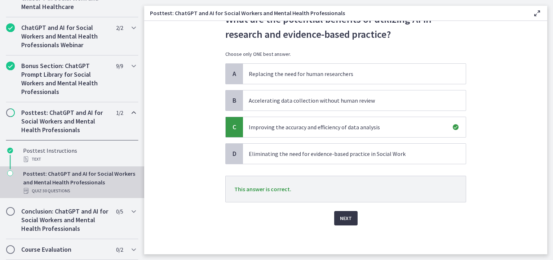
click at [343, 218] on span "Next" at bounding box center [346, 218] width 12 height 9
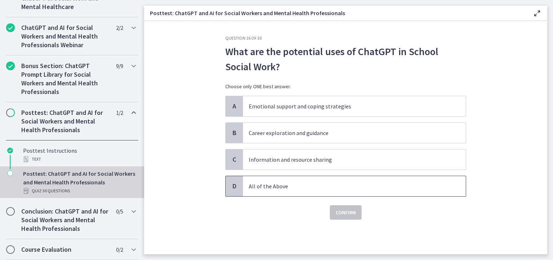
click at [300, 185] on p "All of the Above" at bounding box center [347, 186] width 197 height 9
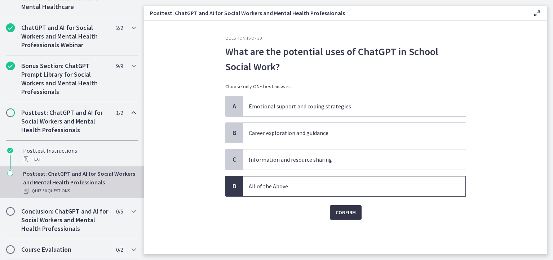
click at [342, 214] on span "Confirm" at bounding box center [346, 212] width 20 height 9
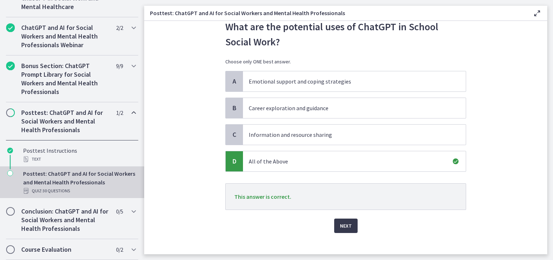
scroll to position [32, 0]
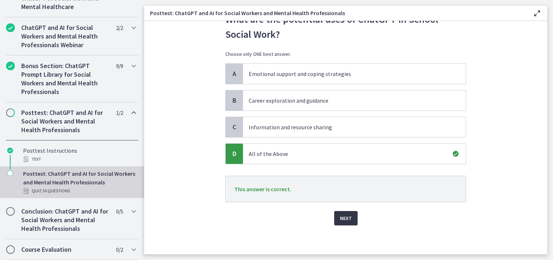
drag, startPoint x: 344, startPoint y: 219, endPoint x: 439, endPoint y: 212, distance: 95.1
click at [345, 219] on span "Next" at bounding box center [346, 218] width 12 height 9
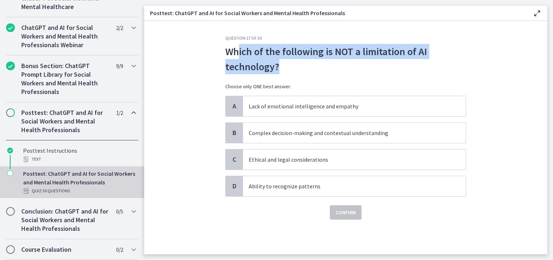
drag, startPoint x: 239, startPoint y: 51, endPoint x: 284, endPoint y: 67, distance: 47.0
click at [284, 67] on p "Which of the following is NOT a limitation of AI technology?" at bounding box center [345, 59] width 241 height 30
drag, startPoint x: 284, startPoint y: 67, endPoint x: 295, endPoint y: 67, distance: 11.9
click at [297, 67] on p "Which of the following is NOT a limitation of AI technology?" at bounding box center [345, 59] width 241 height 30
drag, startPoint x: 287, startPoint y: 68, endPoint x: 227, endPoint y: 54, distance: 61.8
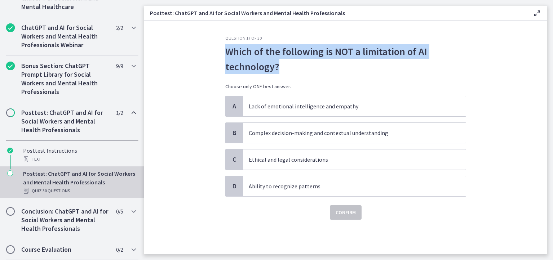
click at [227, 54] on p "Which of the following is NOT a limitation of AI technology?" at bounding box center [345, 59] width 241 height 30
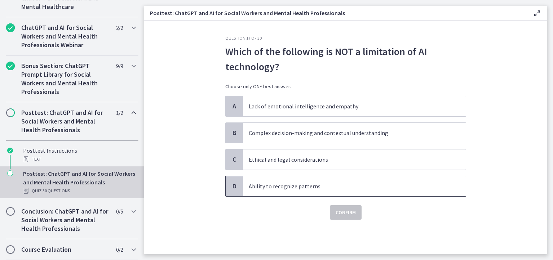
click at [278, 187] on p "Ability to recognize patterns" at bounding box center [347, 186] width 197 height 9
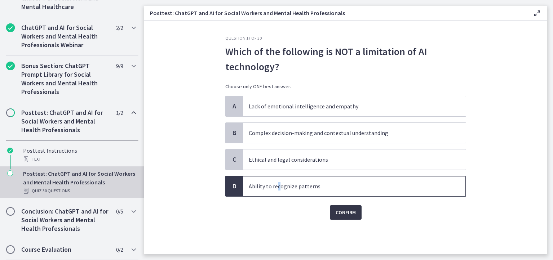
drag, startPoint x: 278, startPoint y: 187, endPoint x: 347, endPoint y: 213, distance: 73.5
click at [347, 213] on span "Confirm" at bounding box center [346, 212] width 20 height 9
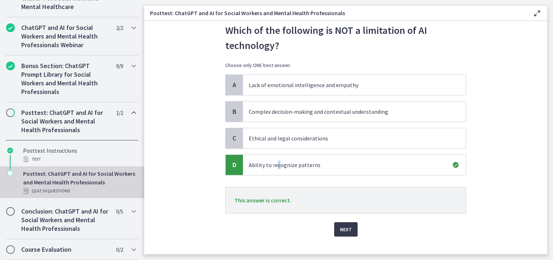
scroll to position [32, 0]
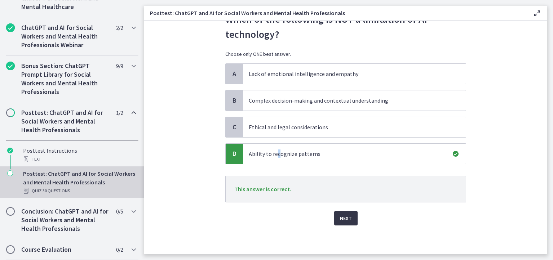
click at [349, 221] on button "Next" at bounding box center [345, 218] width 23 height 14
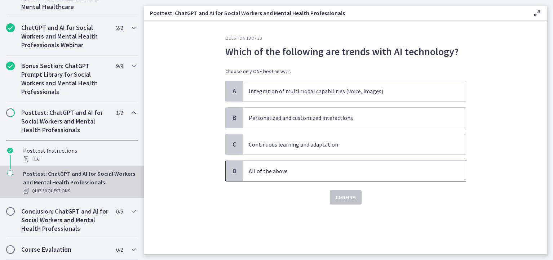
click at [301, 179] on span "All of the above" at bounding box center [354, 171] width 223 height 20
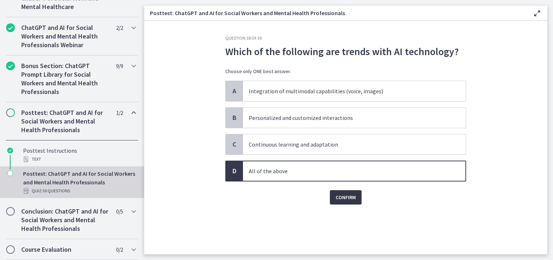
click at [341, 197] on span "Confirm" at bounding box center [346, 197] width 20 height 9
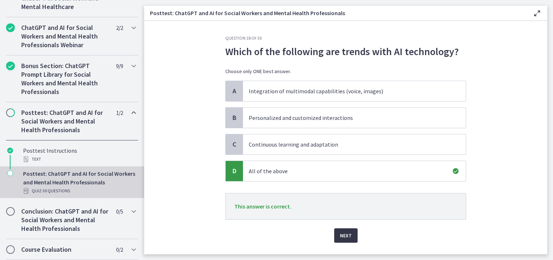
click at [340, 234] on span "Next" at bounding box center [346, 236] width 12 height 9
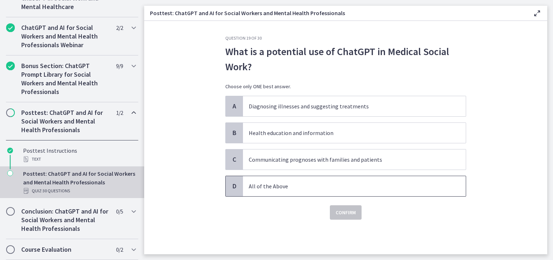
click at [326, 192] on span "All of the Above" at bounding box center [354, 186] width 223 height 20
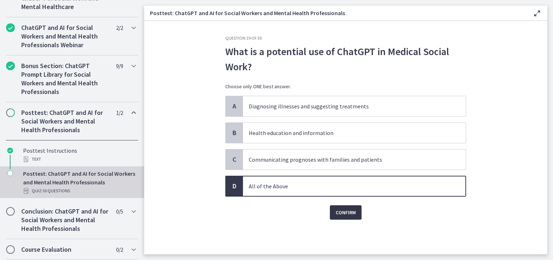
click at [342, 211] on span "Confirm" at bounding box center [346, 212] width 20 height 9
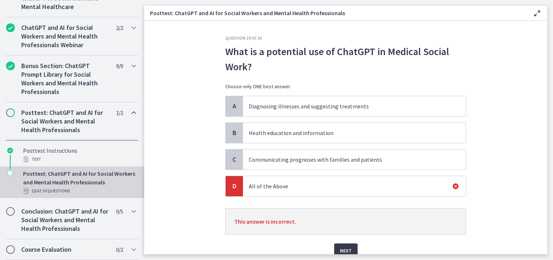
click at [309, 136] on p "Health education and information" at bounding box center [347, 133] width 197 height 9
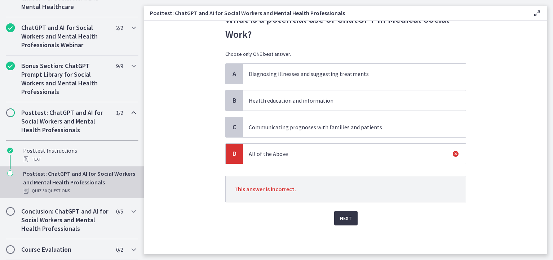
click at [344, 218] on span "Next" at bounding box center [346, 218] width 12 height 9
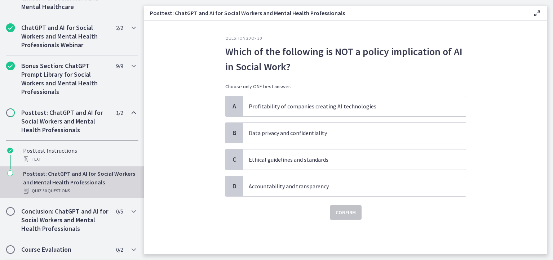
scroll to position [0, 0]
click at [333, 112] on span "Profitability of companies creating AI technologies" at bounding box center [354, 106] width 223 height 20
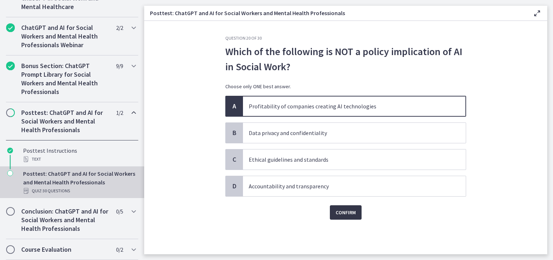
click at [342, 211] on span "Confirm" at bounding box center [346, 212] width 20 height 9
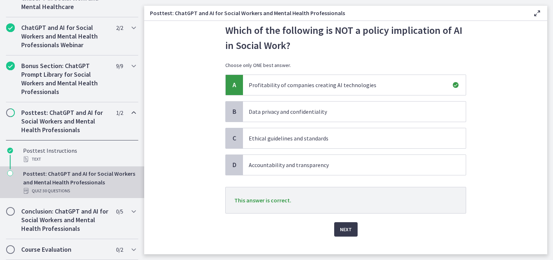
scroll to position [32, 0]
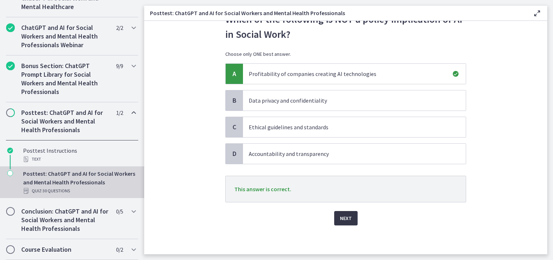
click at [344, 218] on span "Next" at bounding box center [346, 218] width 12 height 9
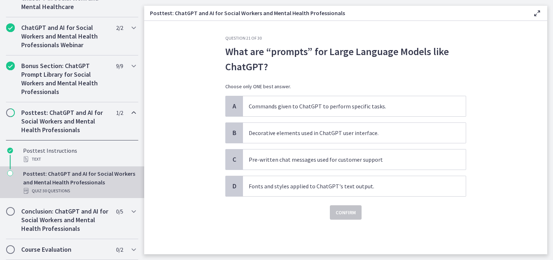
scroll to position [0, 0]
click at [300, 109] on p "Commands given to ChatGPT to perform specific tasks." at bounding box center [347, 106] width 197 height 9
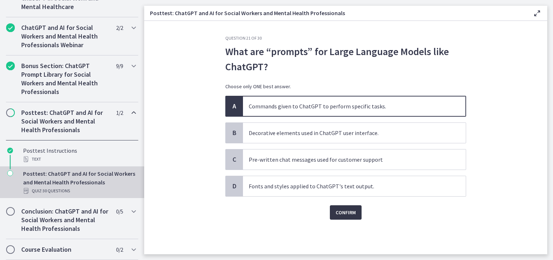
click at [345, 214] on span "Confirm" at bounding box center [346, 212] width 20 height 9
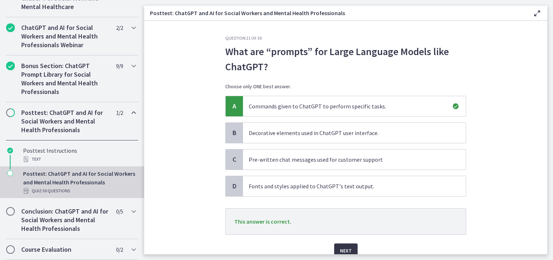
click at [348, 248] on span "Next" at bounding box center [346, 251] width 12 height 9
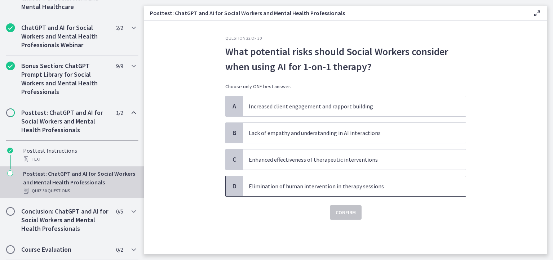
click at [266, 188] on p "Elimination of human intervention in therapy sessions" at bounding box center [347, 186] width 197 height 9
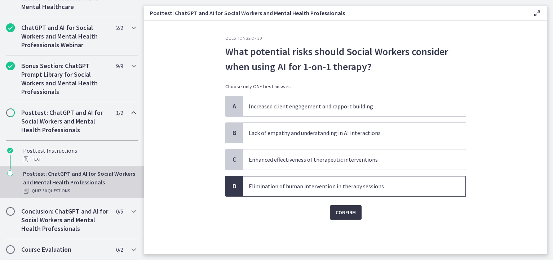
click at [343, 212] on span "Confirm" at bounding box center [346, 212] width 20 height 9
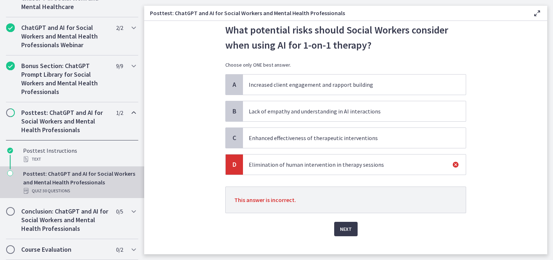
scroll to position [32, 0]
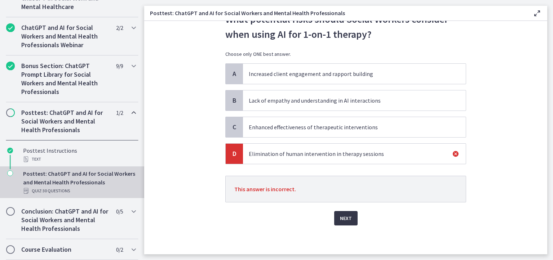
click at [342, 215] on span "Next" at bounding box center [346, 218] width 12 height 9
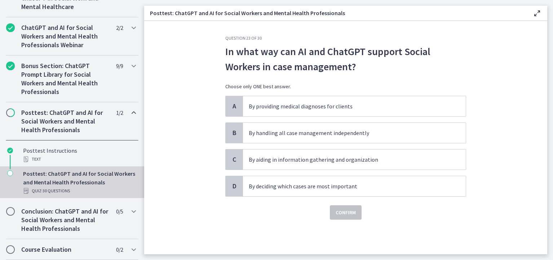
scroll to position [0, 0]
click at [306, 163] on p "By aiding in information gathering and organization" at bounding box center [347, 159] width 197 height 9
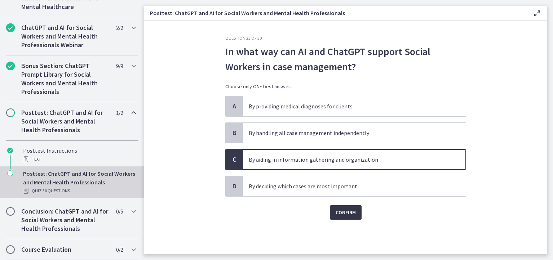
click at [342, 207] on button "Confirm" at bounding box center [346, 213] width 32 height 14
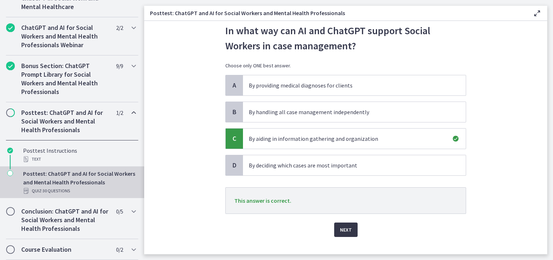
scroll to position [32, 0]
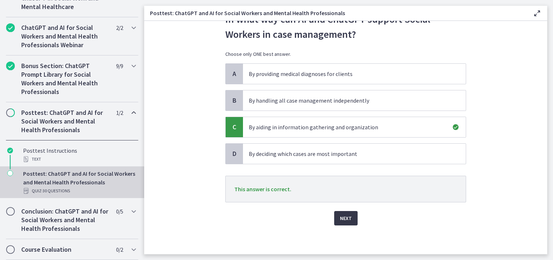
click at [342, 220] on span "Next" at bounding box center [346, 218] width 12 height 9
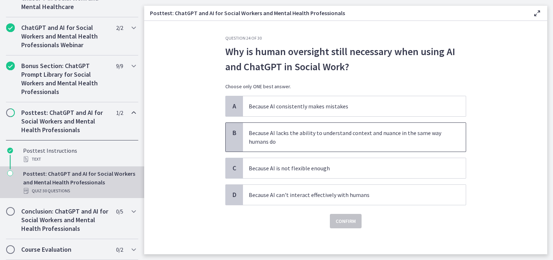
click at [299, 135] on p "Because AI lacks the ability to understand context and nuance in the same way h…" at bounding box center [347, 137] width 197 height 17
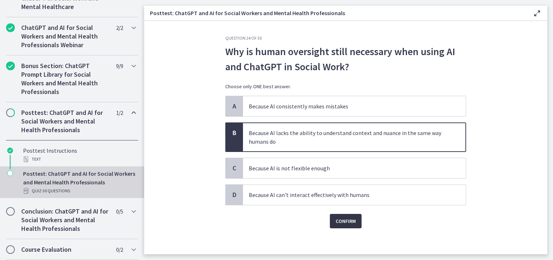
click at [346, 218] on span "Confirm" at bounding box center [346, 221] width 20 height 9
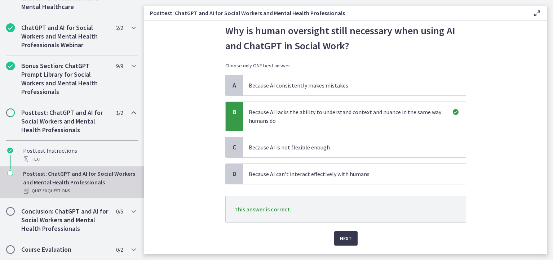
scroll to position [41, 0]
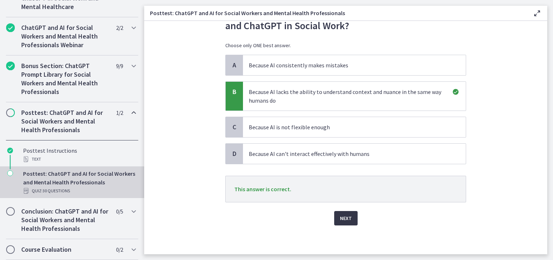
click at [348, 220] on span "Next" at bounding box center [346, 218] width 12 height 9
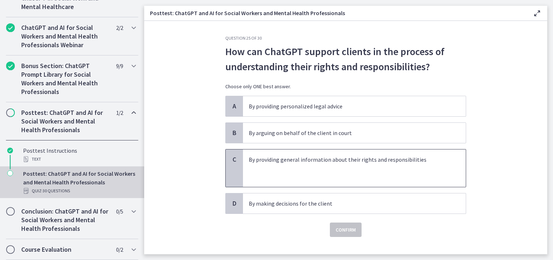
click at [358, 163] on p "By providing general information about their rights and responsibilities" at bounding box center [347, 159] width 197 height 9
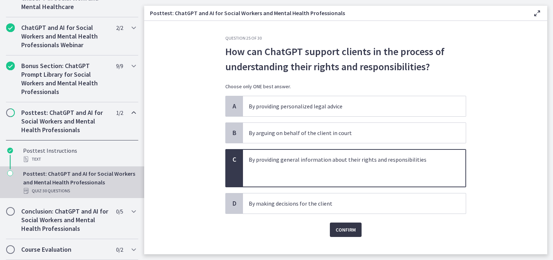
click at [341, 230] on span "Confirm" at bounding box center [346, 230] width 20 height 9
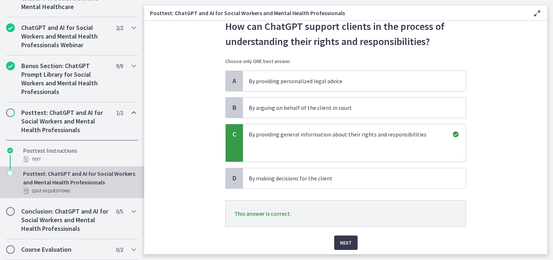
scroll to position [50, 0]
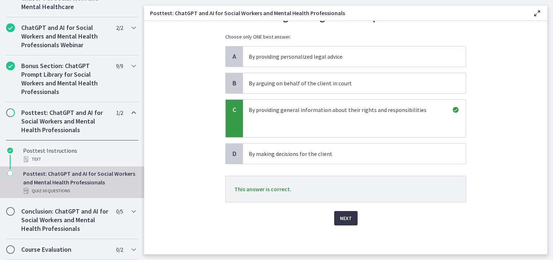
click at [345, 220] on span "Next" at bounding box center [346, 218] width 12 height 9
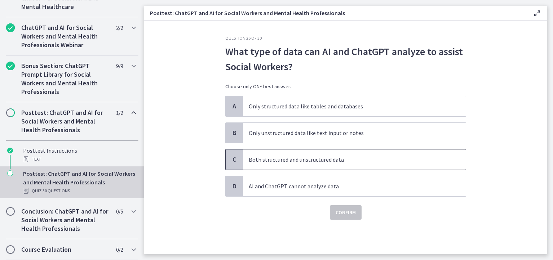
click at [337, 153] on span "Both structured and unstructured data" at bounding box center [354, 160] width 223 height 20
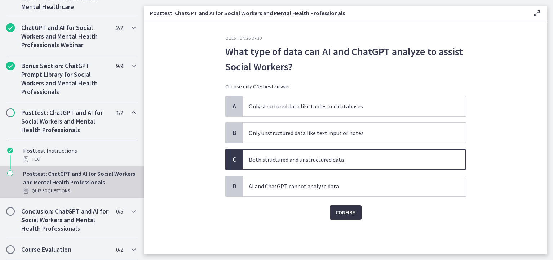
click at [346, 212] on span "Confirm" at bounding box center [346, 212] width 20 height 9
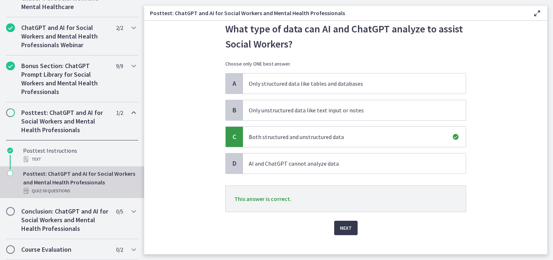
scroll to position [32, 0]
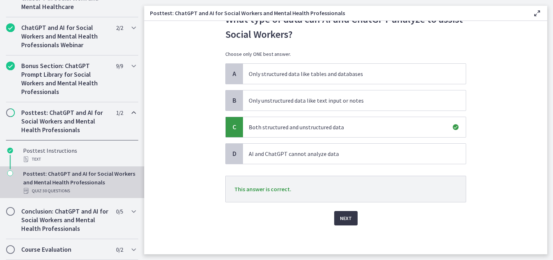
click at [343, 218] on span "Next" at bounding box center [346, 218] width 12 height 9
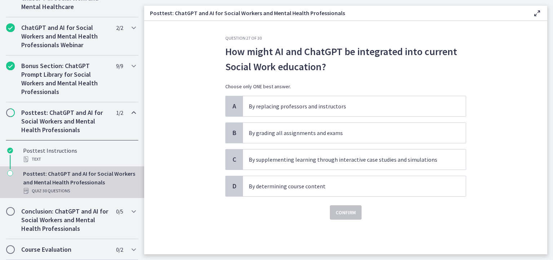
scroll to position [0, 0]
click at [378, 158] on p "By supplementing learning through interactive case studies and simulations" at bounding box center [347, 159] width 197 height 9
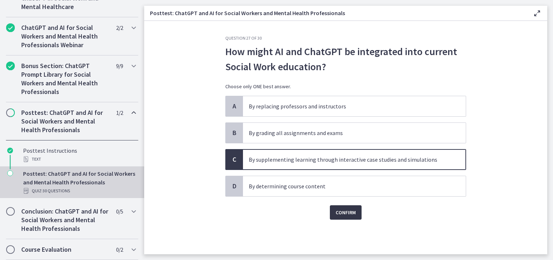
click at [344, 215] on span "Confirm" at bounding box center [346, 212] width 20 height 9
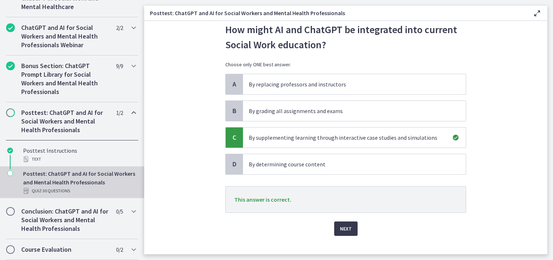
scroll to position [32, 0]
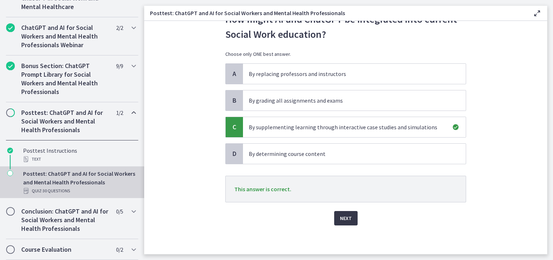
click at [349, 218] on span "Next" at bounding box center [346, 218] width 12 height 9
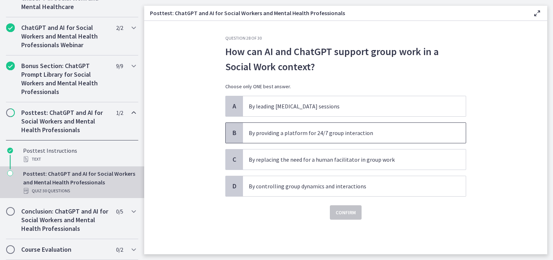
click at [295, 130] on p "By providing a platform for 24/7 group interaction" at bounding box center [347, 133] width 197 height 9
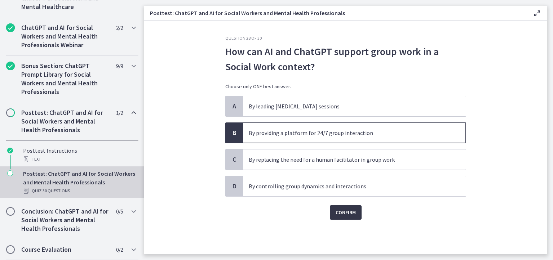
drag, startPoint x: 343, startPoint y: 212, endPoint x: 388, endPoint y: 224, distance: 47.2
click at [343, 212] on span "Confirm" at bounding box center [346, 212] width 20 height 9
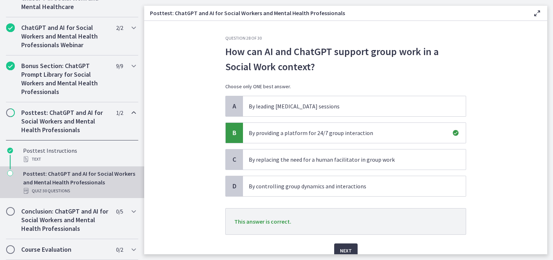
scroll to position [32, 0]
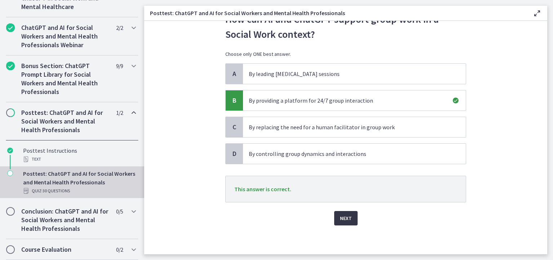
click at [345, 219] on span "Next" at bounding box center [346, 218] width 12 height 9
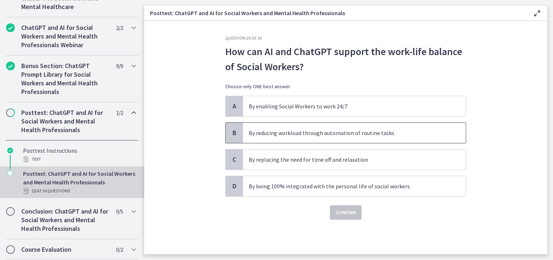
click at [384, 130] on p "By reducing workload through automation of routine tasks" at bounding box center [347, 133] width 197 height 9
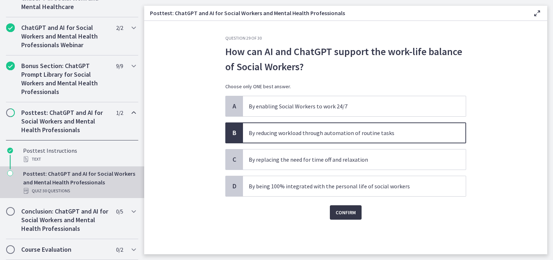
click at [345, 211] on span "Confirm" at bounding box center [346, 212] width 20 height 9
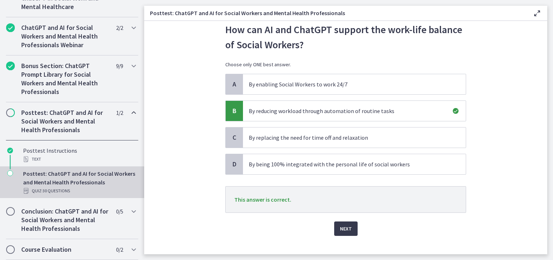
scroll to position [32, 0]
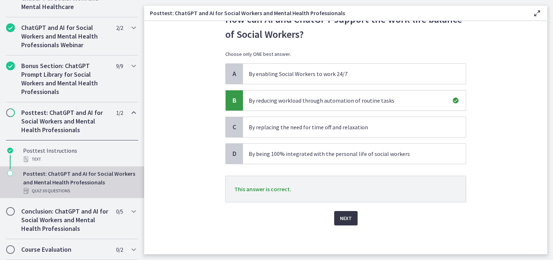
click at [346, 218] on span "Next" at bounding box center [346, 218] width 12 height 9
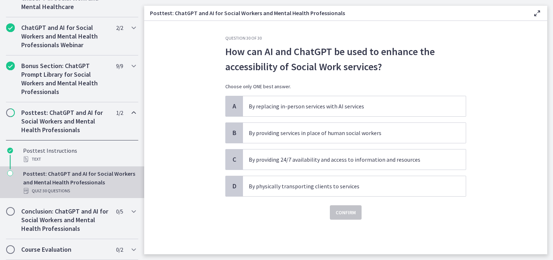
scroll to position [0, 0]
click at [409, 161] on p "By providing 24/7 availability and access to information and resources" at bounding box center [347, 159] width 197 height 9
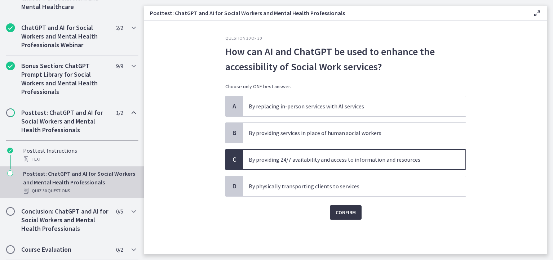
click at [340, 209] on span "Confirm" at bounding box center [346, 212] width 20 height 9
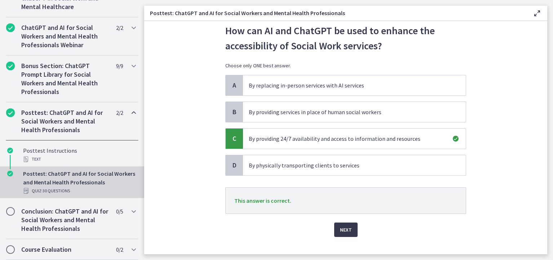
scroll to position [32, 0]
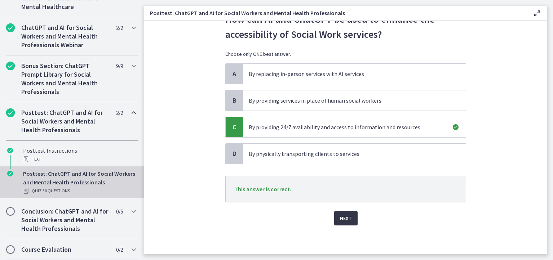
click at [343, 218] on span "Next" at bounding box center [346, 218] width 12 height 9
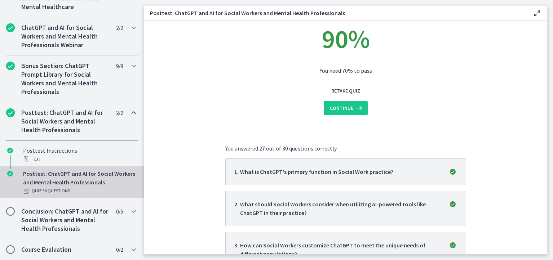
scroll to position [0, 0]
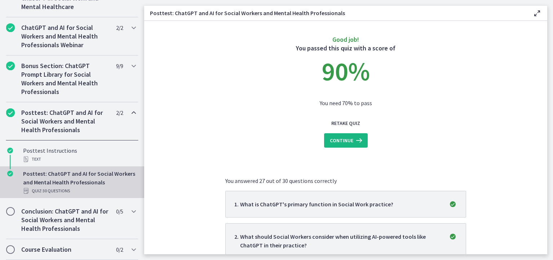
click at [347, 142] on span "Continue" at bounding box center [341, 140] width 23 height 9
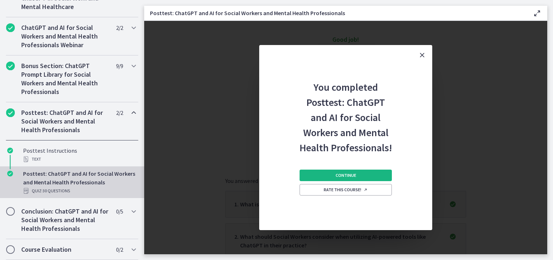
click at [359, 175] on button "Continue" at bounding box center [346, 176] width 92 height 12
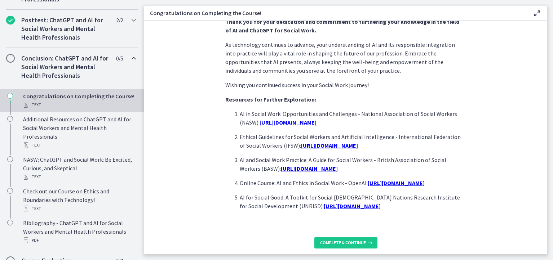
scroll to position [631, 0]
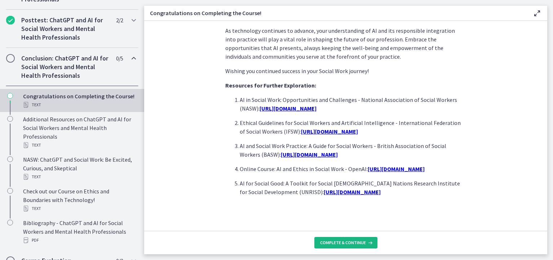
click at [343, 241] on span "Complete & continue" at bounding box center [343, 243] width 46 height 6
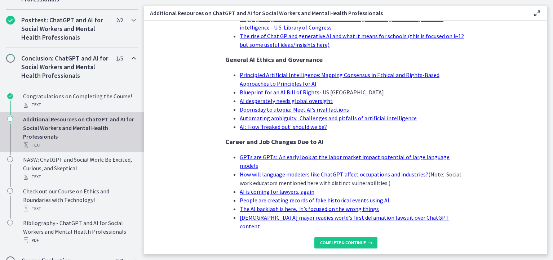
scroll to position [712, 0]
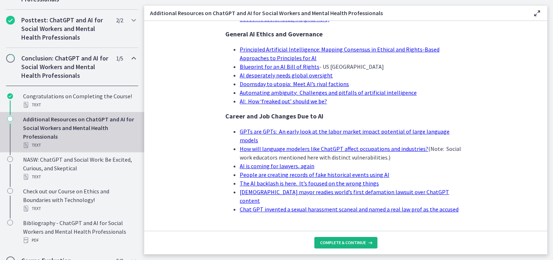
click at [351, 243] on span "Complete & continue" at bounding box center [343, 243] width 46 height 6
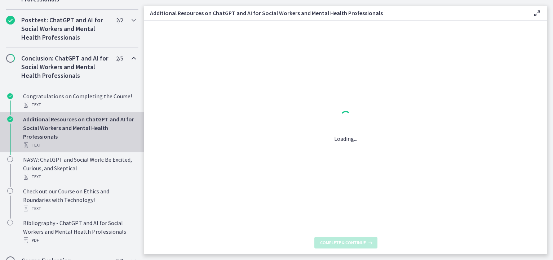
scroll to position [0, 0]
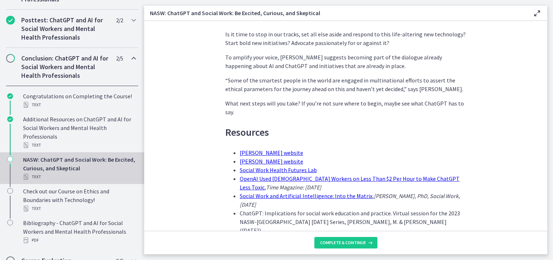
scroll to position [2186, 0]
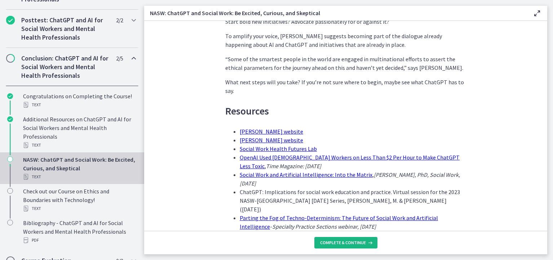
click at [343, 243] on span "Complete & continue" at bounding box center [343, 243] width 46 height 6
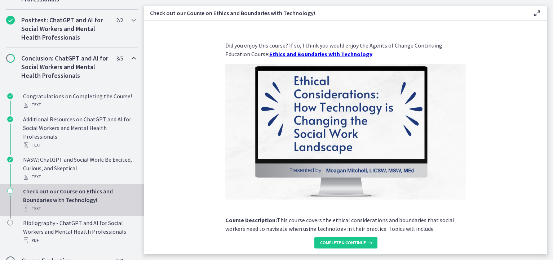
scroll to position [100, 0]
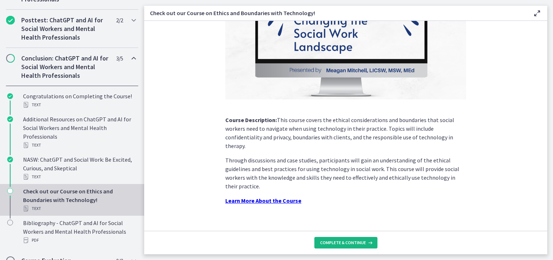
click at [351, 245] on span "Complete & continue" at bounding box center [343, 243] width 46 height 6
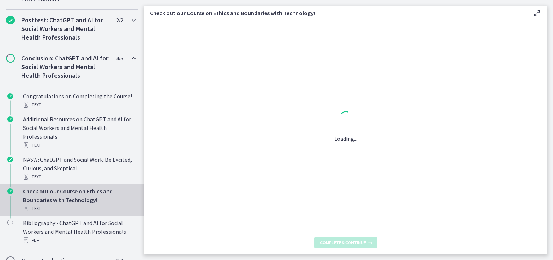
scroll to position [0, 0]
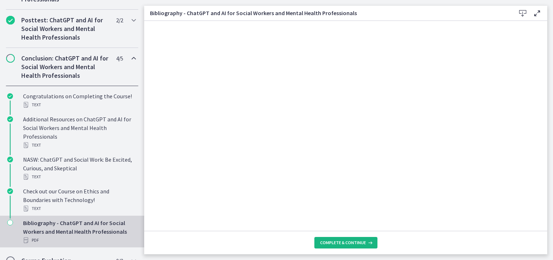
click at [354, 241] on span "Complete & continue" at bounding box center [343, 243] width 46 height 6
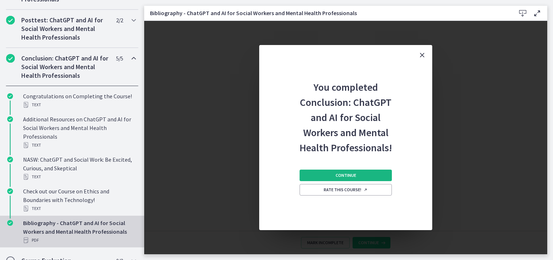
click at [349, 177] on span "Continue" at bounding box center [346, 176] width 21 height 6
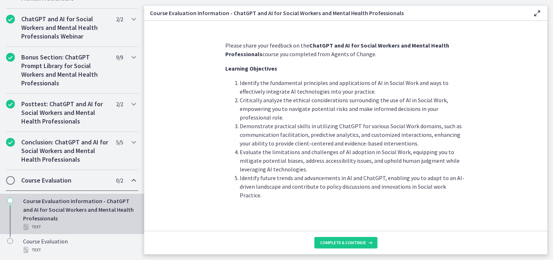
scroll to position [364, 0]
click at [351, 241] on span "Complete & continue" at bounding box center [343, 243] width 46 height 6
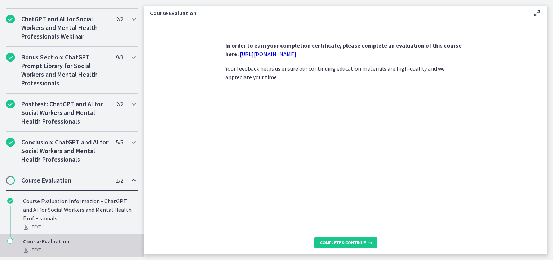
click at [292, 53] on link "[URL][DOMAIN_NAME]" at bounding box center [268, 53] width 57 height 7
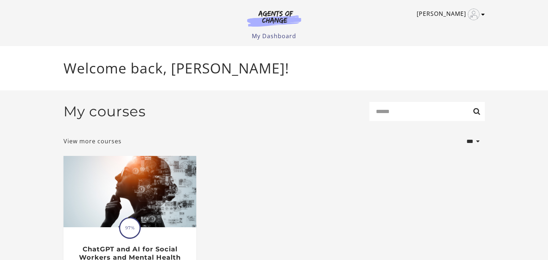
click at [483, 14] on icon "Toggle menu" at bounding box center [483, 15] width 4 height 6
click at [447, 26] on link "My Account" at bounding box center [454, 26] width 63 height 12
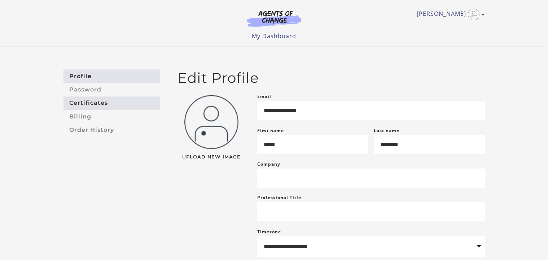
click at [87, 104] on link "Certificates" at bounding box center [111, 103] width 97 height 13
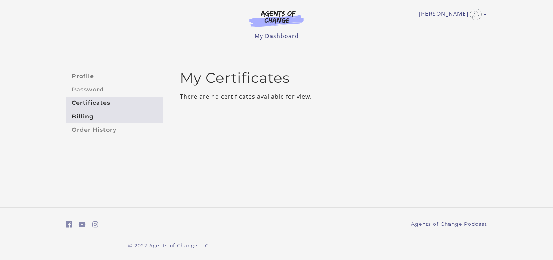
click at [90, 114] on link "Billing" at bounding box center [114, 116] width 97 height 13
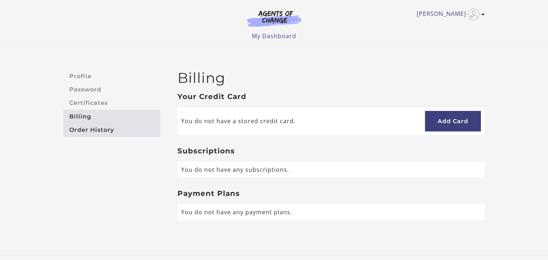
click at [93, 132] on link "Order History" at bounding box center [111, 129] width 97 height 13
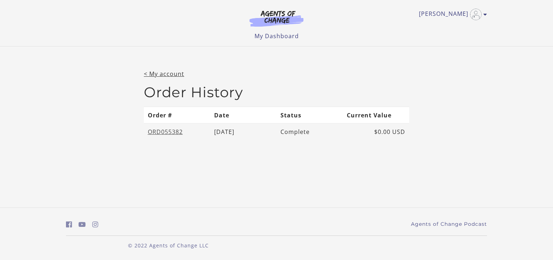
click at [173, 132] on link "ORD055382" at bounding box center [165, 132] width 35 height 8
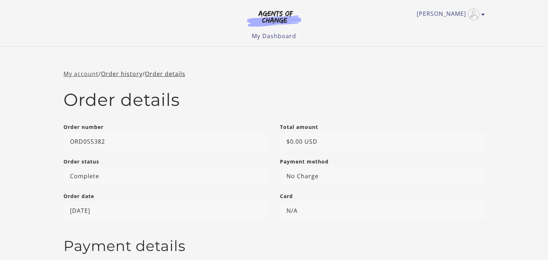
click at [88, 75] on link "My account" at bounding box center [80, 74] width 35 height 8
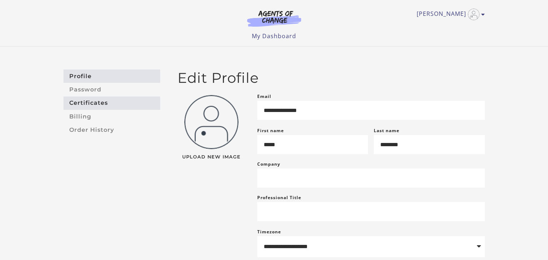
click at [88, 101] on link "Certificates" at bounding box center [111, 103] width 97 height 13
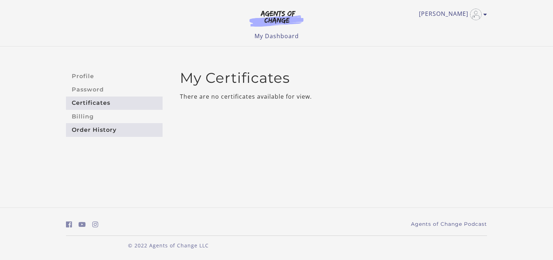
click at [91, 128] on link "Order History" at bounding box center [114, 129] width 97 height 13
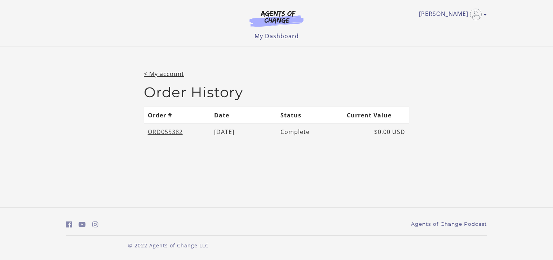
click at [164, 131] on link "ORD055382" at bounding box center [165, 132] width 35 height 8
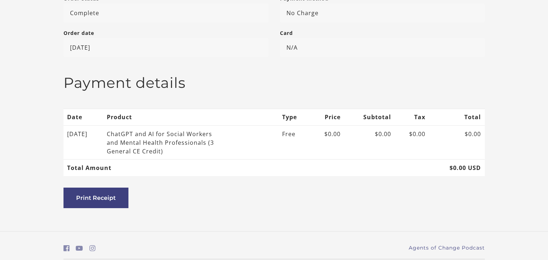
scroll to position [180, 0]
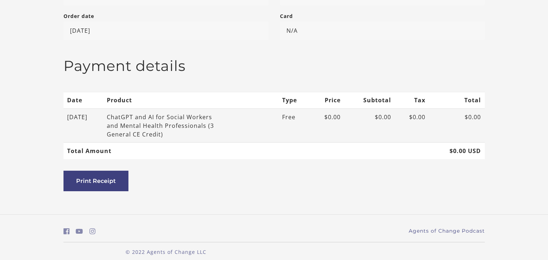
drag, startPoint x: 185, startPoint y: 134, endPoint x: 123, endPoint y: 118, distance: 64.0
click at [123, 118] on td "ChatGPT and AI for Social Workers and Mental Health Professionals (3 General CE…" at bounding box center [190, 126] width 175 height 34
drag, startPoint x: 123, startPoint y: 118, endPoint x: 151, endPoint y: 120, distance: 28.2
copy div "ChatGPT and AI for Social Workers and Mental Health Professionals (3 General CE…"
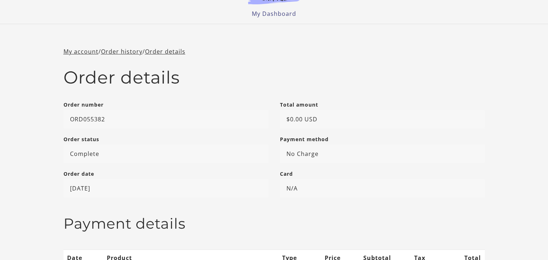
scroll to position [0, 0]
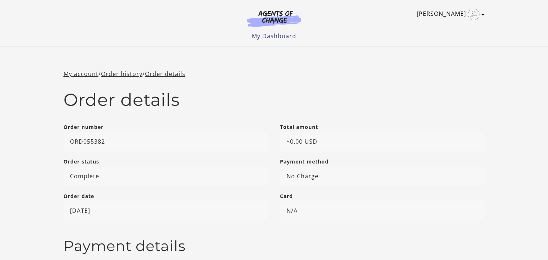
click at [484, 12] on icon "Toggle menu" at bounding box center [483, 15] width 4 height 6
click at [453, 27] on link "My Account" at bounding box center [454, 26] width 63 height 12
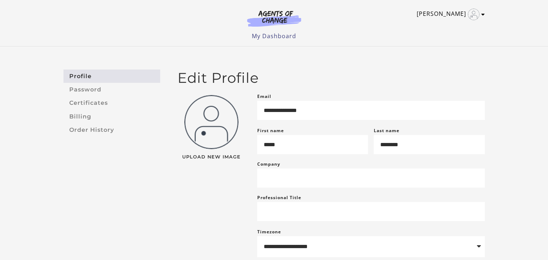
click at [482, 13] on icon "Toggle menu" at bounding box center [483, 15] width 4 height 6
click at [440, 37] on link "Support" at bounding box center [454, 38] width 63 height 12
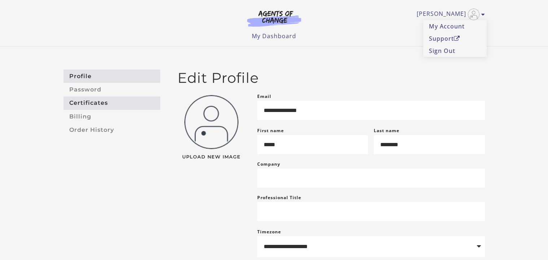
drag, startPoint x: 91, startPoint y: 106, endPoint x: 97, endPoint y: 107, distance: 6.9
click at [91, 106] on link "Certificates" at bounding box center [111, 103] width 97 height 13
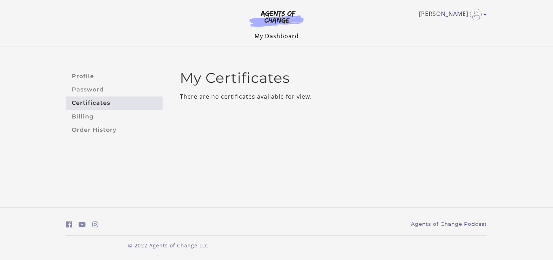
click at [282, 36] on link "My Dashboard" at bounding box center [277, 36] width 44 height 8
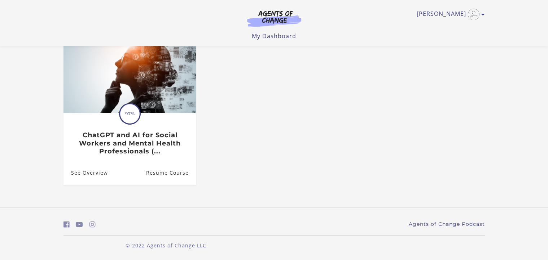
scroll to position [72, 0]
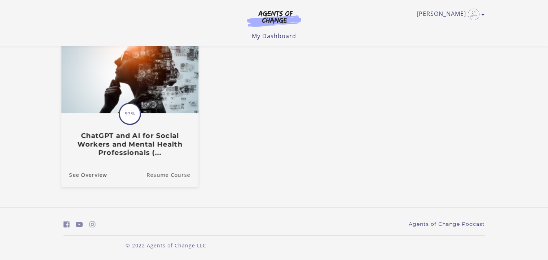
click at [159, 175] on link "Resume Course" at bounding box center [172, 175] width 52 height 24
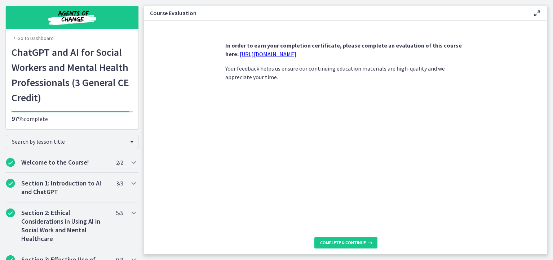
click at [289, 54] on link "https://forms.gle/jm1zbfhChZ2exBv78" at bounding box center [268, 53] width 57 height 7
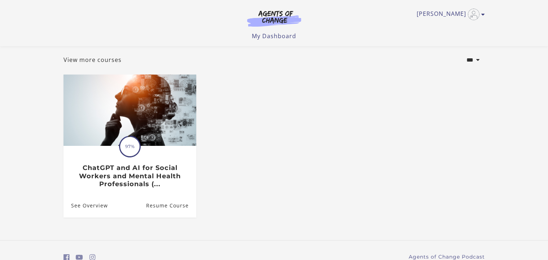
scroll to position [70, 0]
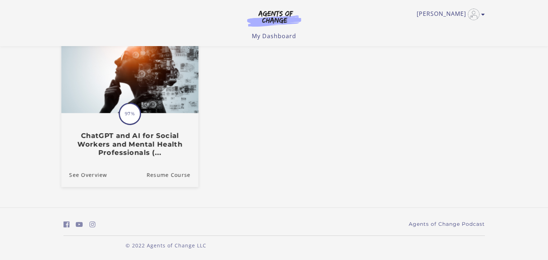
click at [131, 113] on span "97%" at bounding box center [130, 114] width 20 height 20
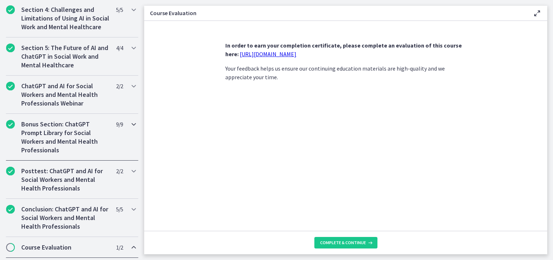
scroll to position [364, 0]
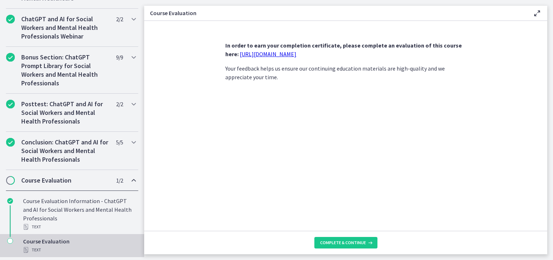
click at [10, 241] on icon "Chapters" at bounding box center [10, 241] width 6 height 6
click at [44, 241] on div "Course Evaluation Text" at bounding box center [79, 245] width 113 height 17
click at [347, 244] on span "Complete & continue" at bounding box center [343, 243] width 46 height 6
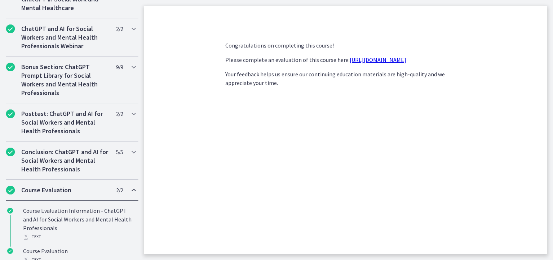
scroll to position [403, 0]
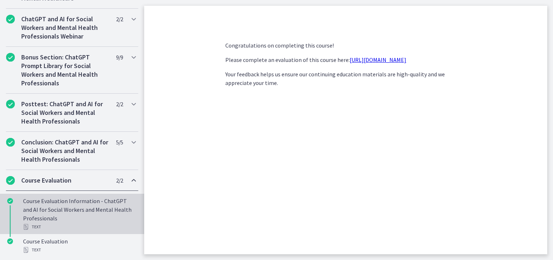
click at [50, 217] on div "Course Evaluation Information - ChatGPT and AI for Social Workers and Mental He…" at bounding box center [79, 214] width 113 height 35
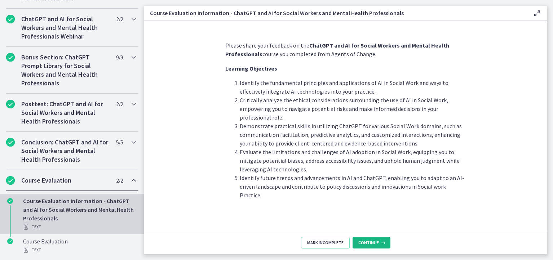
click at [373, 242] on span "Continue" at bounding box center [369, 243] width 21 height 6
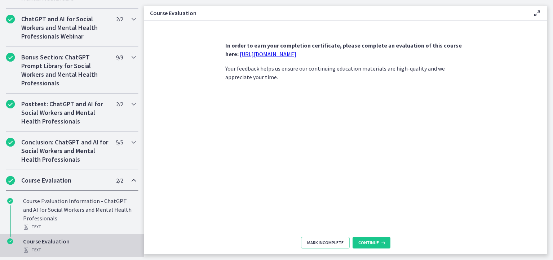
click at [282, 53] on link "[URL][DOMAIN_NAME]" at bounding box center [268, 53] width 57 height 7
